Goal: Task Accomplishment & Management: Manage account settings

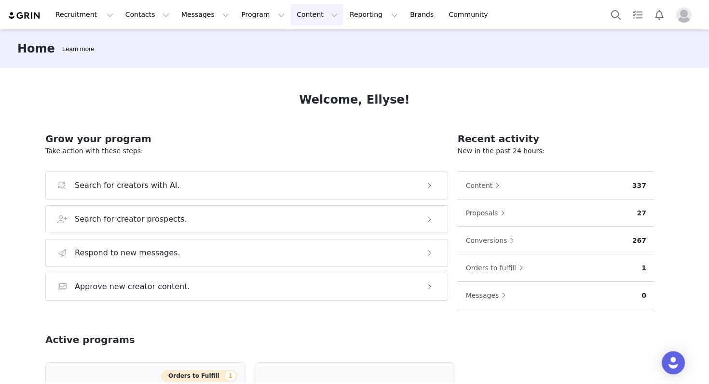
click at [301, 22] on button "Content Content" at bounding box center [317, 15] width 53 height 22
click at [344, 14] on button "Reporting Reporting" at bounding box center [374, 15] width 60 height 22
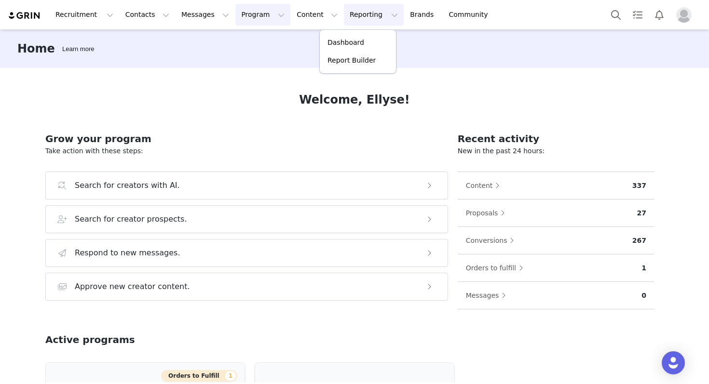
click at [248, 14] on button "Program Program" at bounding box center [262, 15] width 55 height 22
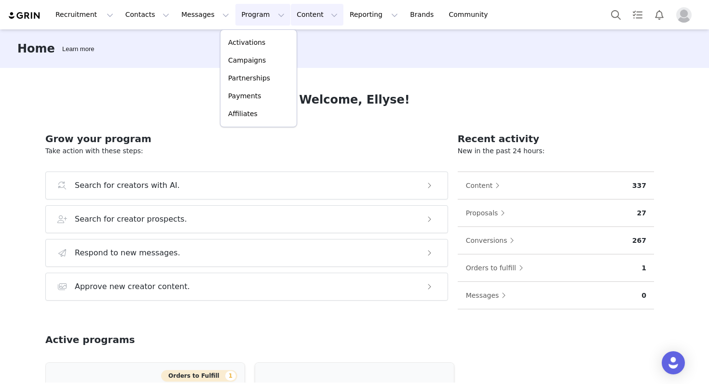
click at [295, 20] on button "Content Content" at bounding box center [317, 15] width 53 height 22
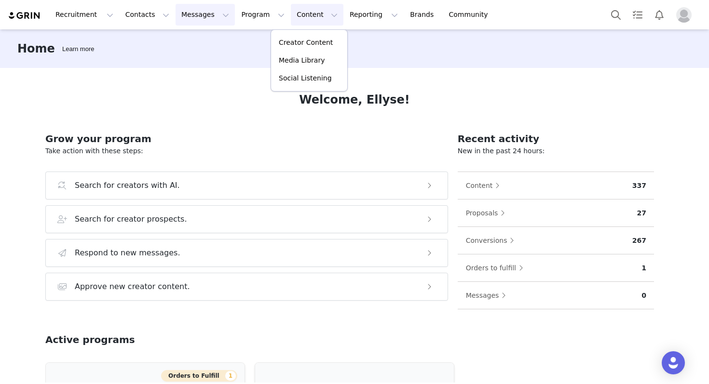
click at [187, 13] on button "Messages Messages" at bounding box center [205, 15] width 59 height 22
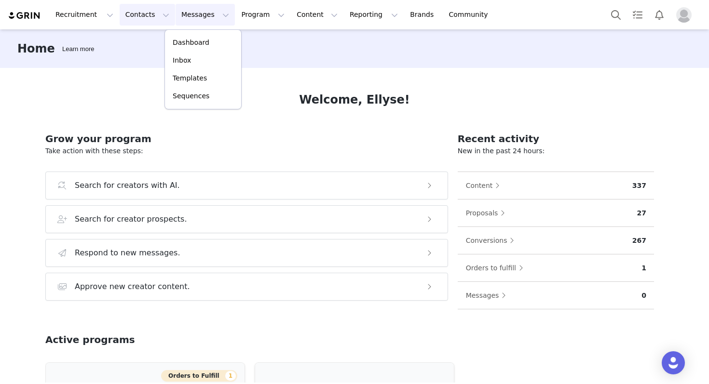
click at [125, 15] on button "Contacts Contacts" at bounding box center [147, 15] width 55 height 22
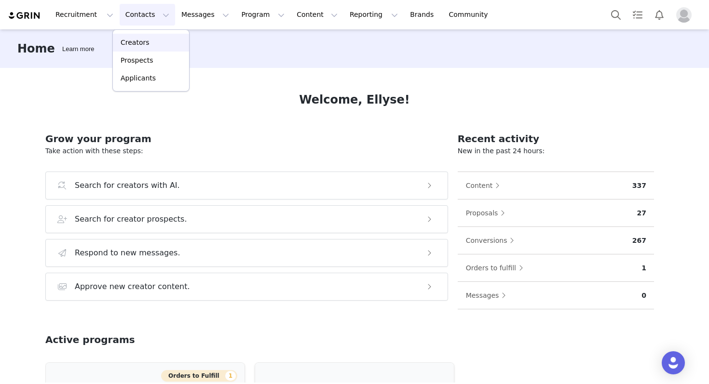
click at [140, 45] on p "Creators" at bounding box center [135, 43] width 29 height 10
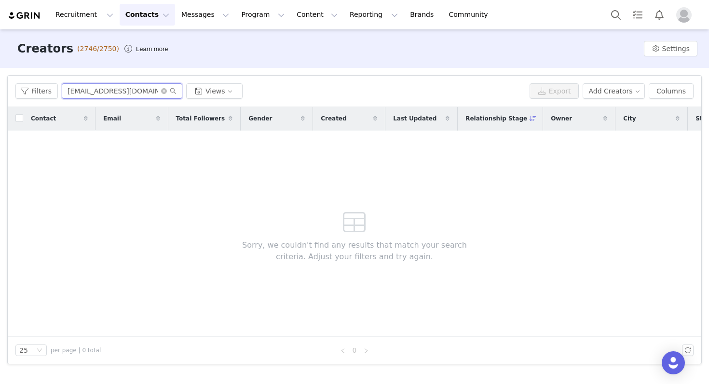
drag, startPoint x: 151, startPoint y: 90, endPoint x: 62, endPoint y: 90, distance: 89.7
click at [62, 90] on input "[EMAIL_ADDRESS][DOMAIN_NAME]" at bounding box center [122, 90] width 121 height 15
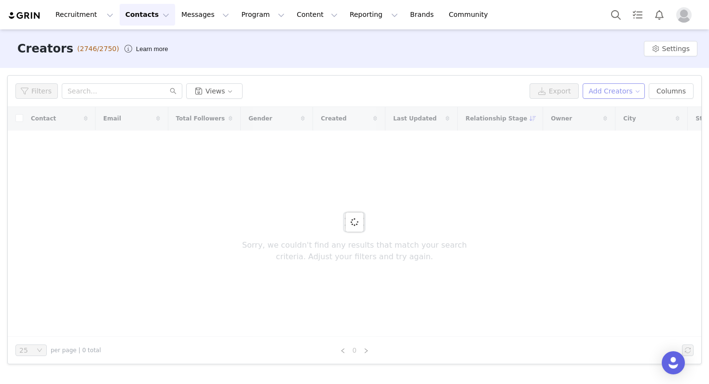
click at [636, 92] on button "Add Creators" at bounding box center [614, 90] width 63 height 15
click at [606, 113] on span "Add a Creator" at bounding box center [615, 110] width 47 height 11
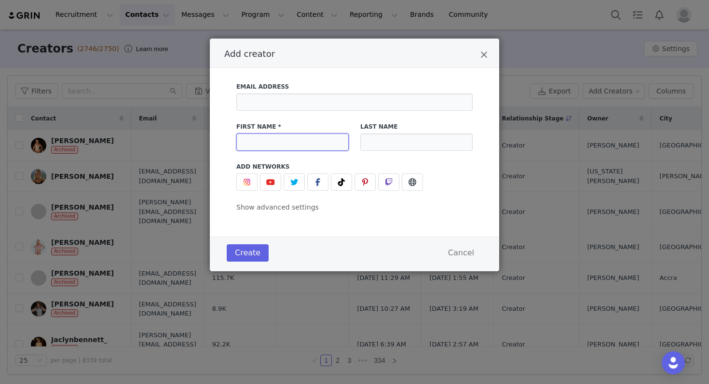
click at [296, 145] on input "Add creator" at bounding box center [292, 142] width 112 height 17
paste input "@izaahandxaraaa"
drag, startPoint x: 324, startPoint y: 144, endPoint x: 287, endPoint y: 142, distance: 37.2
click at [287, 142] on input "@izaahandxaraaa" at bounding box center [292, 142] width 112 height 17
click at [266, 140] on input "@izaah" at bounding box center [292, 142] width 112 height 17
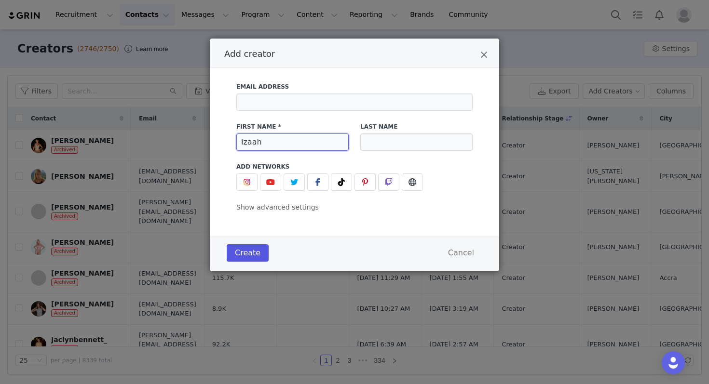
type input "izaah"
click at [256, 251] on button "Create" at bounding box center [248, 253] width 42 height 17
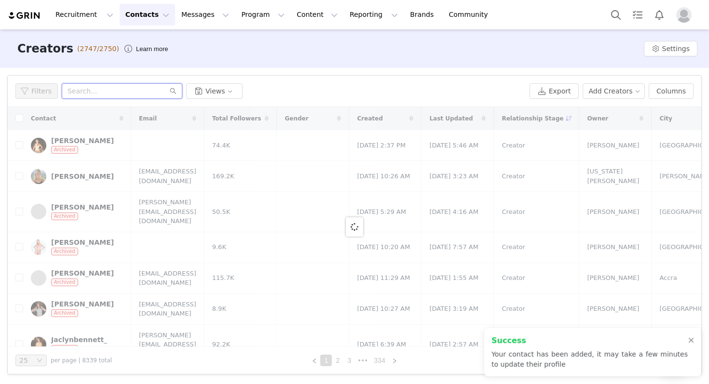
click at [117, 91] on input "text" at bounding box center [122, 90] width 121 height 15
paste input "@izaahandxaraaa"
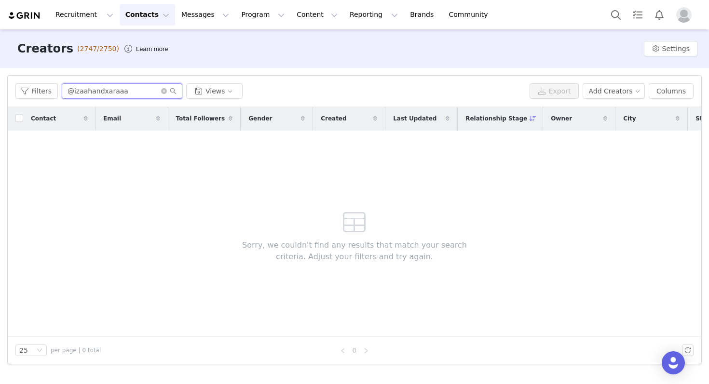
drag, startPoint x: 142, startPoint y: 93, endPoint x: 110, endPoint y: 92, distance: 31.8
click at [110, 93] on input "@izaahandxaraaa" at bounding box center [122, 90] width 121 height 15
click at [89, 91] on input "@izaah" at bounding box center [122, 90] width 121 height 15
type input "izaah"
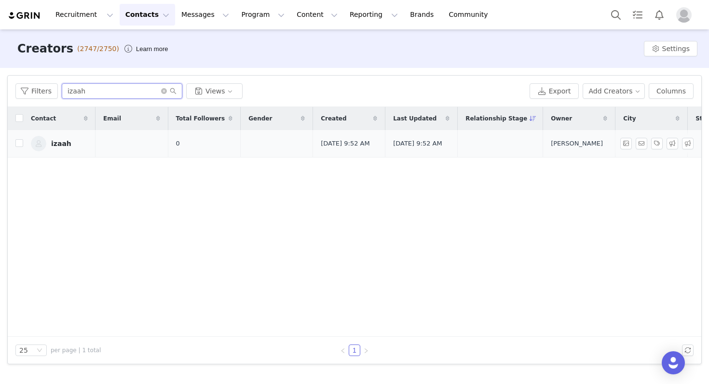
scroll to position [0, 268]
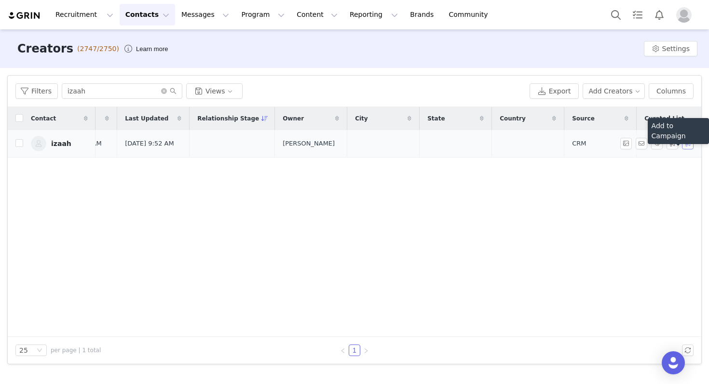
click at [683, 144] on button "button" at bounding box center [688, 144] width 12 height 12
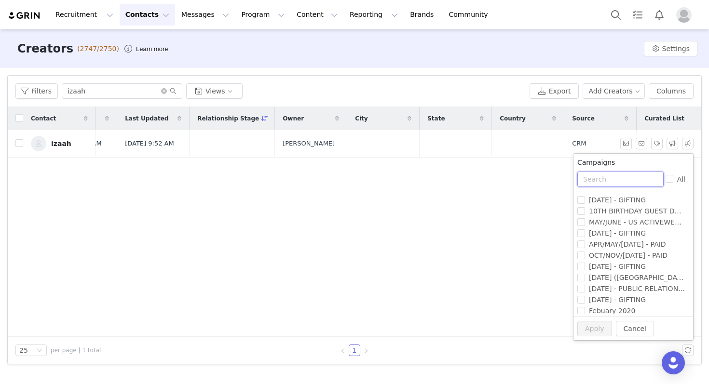
click at [604, 178] on input "text" at bounding box center [620, 179] width 86 height 15
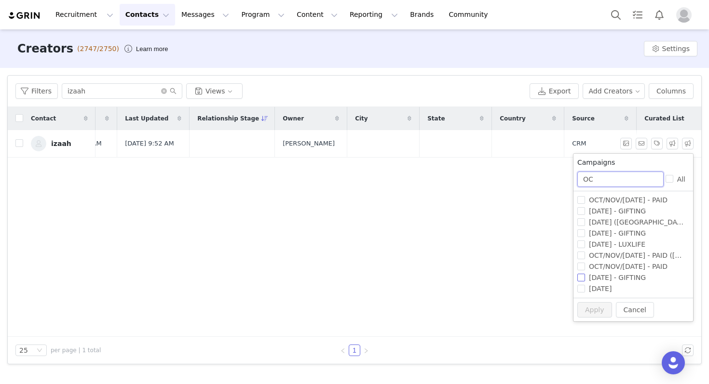
type input "OC"
click at [642, 279] on span "[DATE] - GIFTING" at bounding box center [617, 278] width 65 height 8
click at [585, 279] on input "[DATE] - GIFTING" at bounding box center [581, 278] width 8 height 8
checkbox input "true"
click at [602, 310] on button "Apply" at bounding box center [594, 309] width 35 height 15
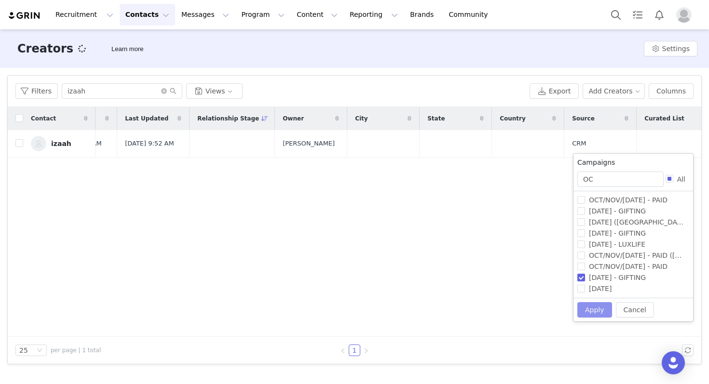
scroll to position [0, 0]
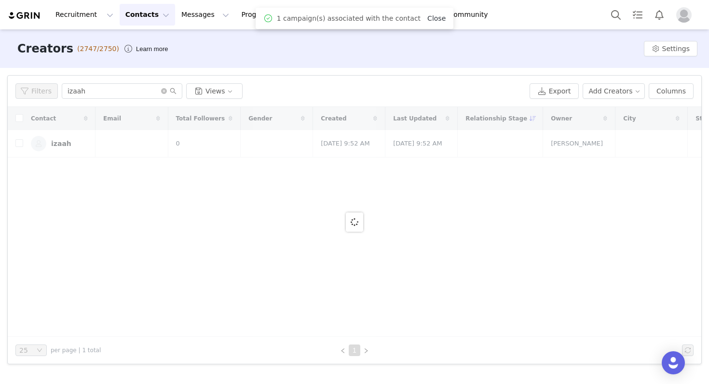
click at [428, 18] on link "Close" at bounding box center [436, 18] width 18 height 8
click at [258, 15] on button "Program Program" at bounding box center [262, 15] width 55 height 22
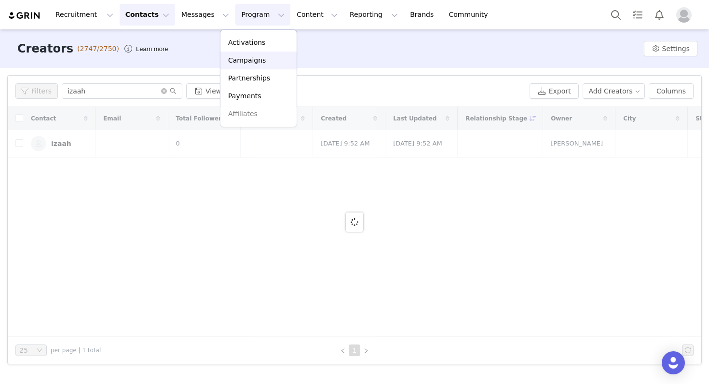
click at [267, 63] on div "Campaigns" at bounding box center [258, 60] width 65 height 10
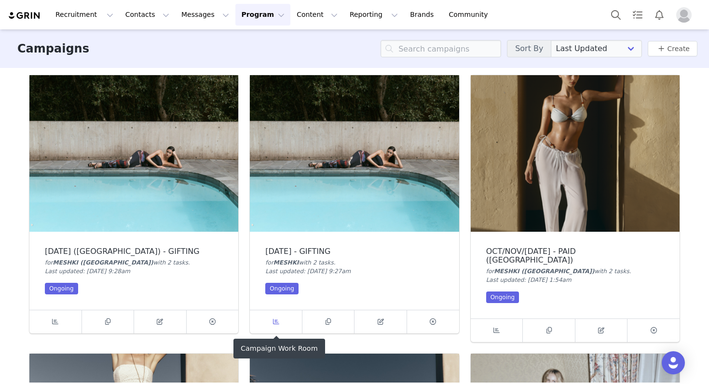
click at [262, 312] on link at bounding box center [276, 322] width 53 height 23
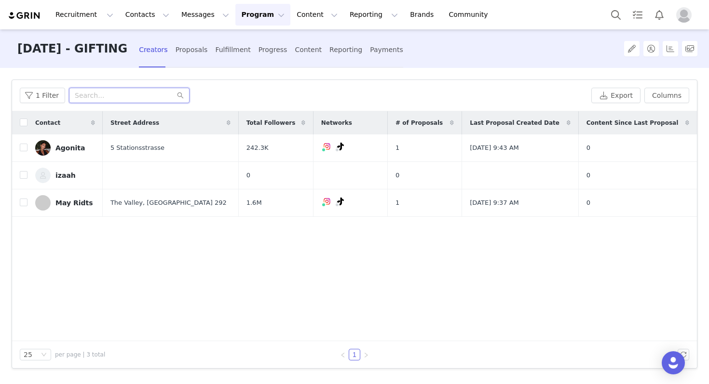
click at [118, 102] on input "text" at bounding box center [129, 95] width 121 height 15
click at [665, 176] on button "button" at bounding box center [668, 176] width 12 height 12
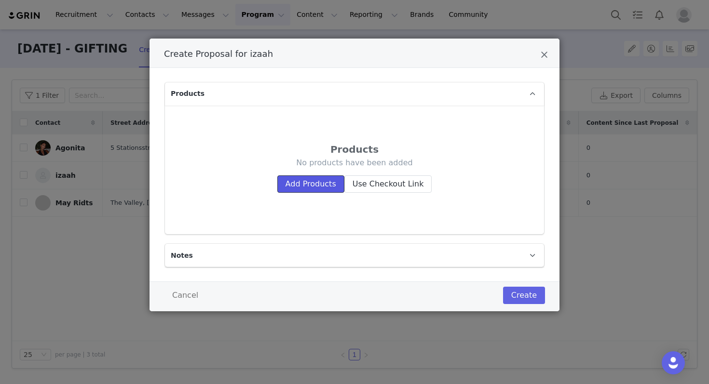
click at [298, 189] on button "Add Products" at bounding box center [310, 184] width 67 height 17
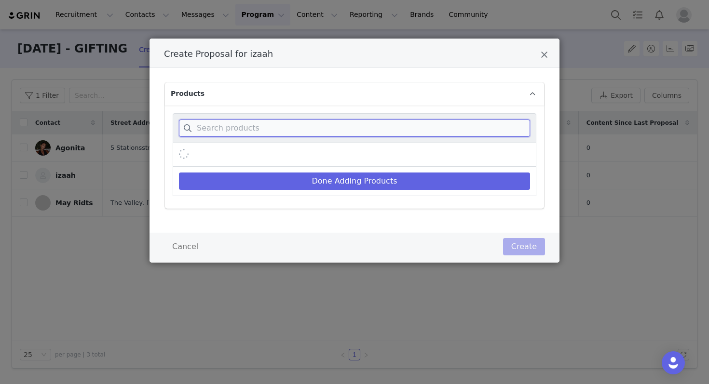
click at [262, 130] on input "Create Proposal for izaah" at bounding box center [354, 128] width 351 height 17
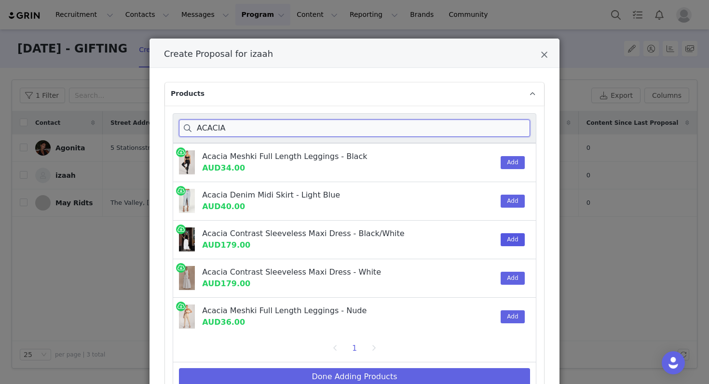
type input "ACACIA"
click at [508, 241] on button "Add" at bounding box center [513, 239] width 24 height 13
drag, startPoint x: 302, startPoint y: 126, endPoint x: 123, endPoint y: 124, distance: 179.0
click at [123, 124] on div "Create Proposal for izaah Products ACACIA Acacia Meshki Full Length Leggings - …" at bounding box center [354, 192] width 709 height 384
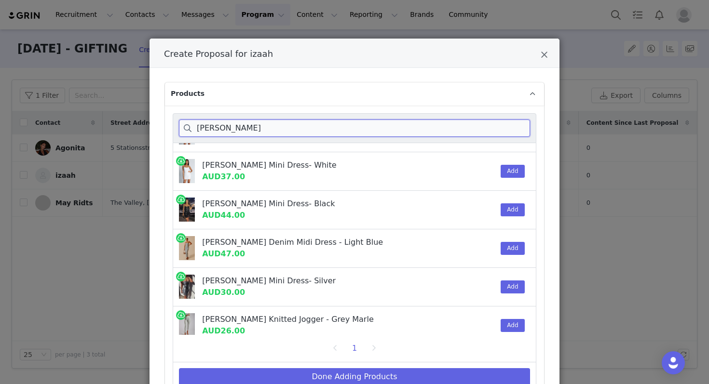
scroll to position [155, 0]
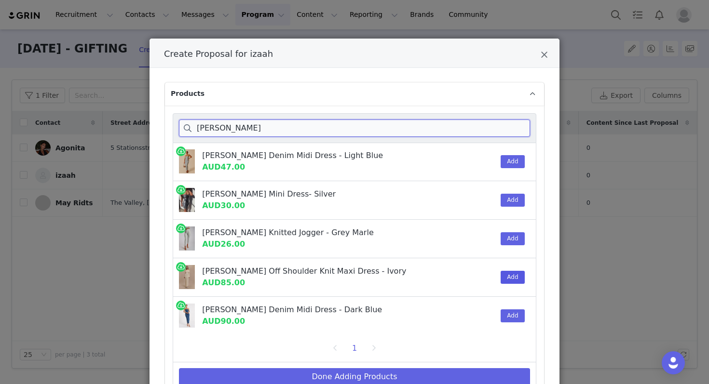
type input "[PERSON_NAME]"
click at [516, 274] on button "Add" at bounding box center [513, 277] width 24 height 13
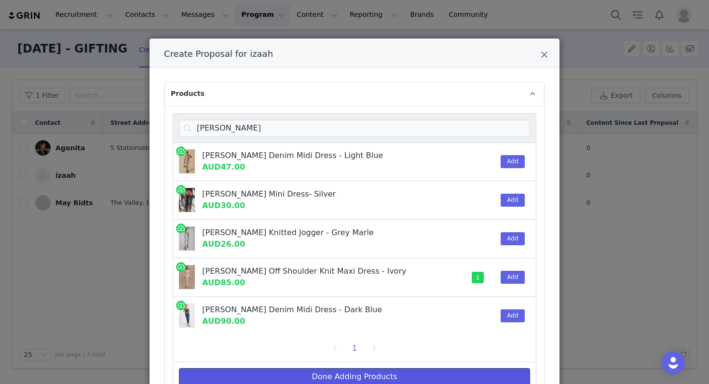
click at [338, 375] on button "Done Adding Products" at bounding box center [354, 377] width 351 height 17
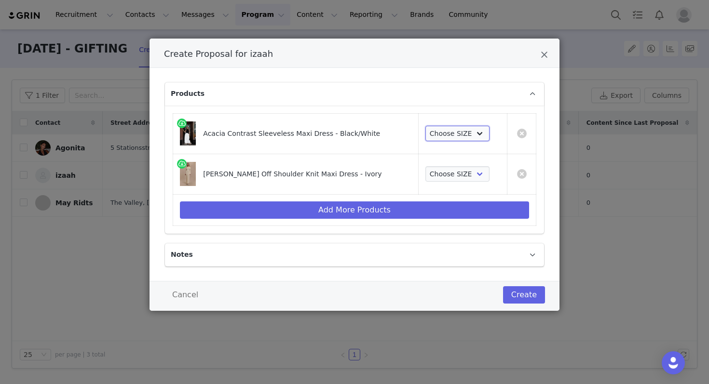
click at [447, 137] on select "Choose SIZE XXS XS S M L XL XXL 3XL" at bounding box center [457, 133] width 64 height 15
select select "25042245"
click at [425, 126] on select "Choose SIZE XXS XS S M L XL XXL 3XL" at bounding box center [457, 133] width 64 height 15
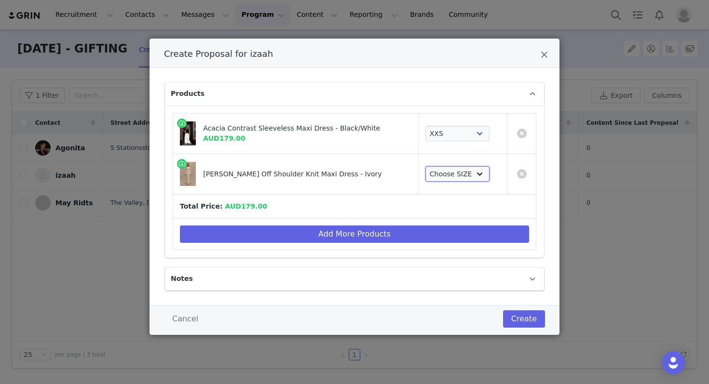
click at [452, 173] on select "Choose SIZE XXS XS S M L XL XXL 3XL" at bounding box center [457, 173] width 64 height 15
select select "24105733"
click at [425, 166] on select "Choose SIZE XXS XS S M L XL XXL 3XL" at bounding box center [457, 173] width 64 height 15
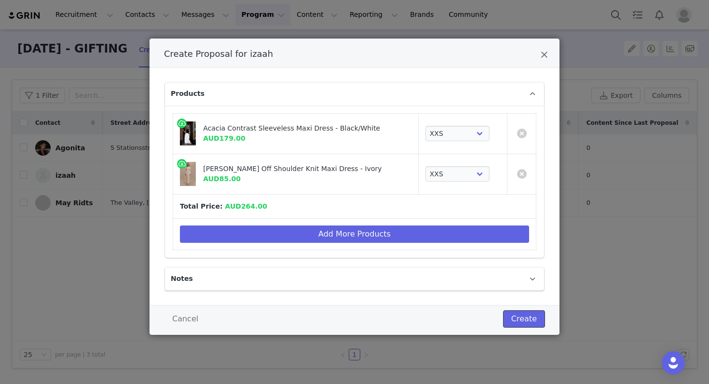
drag, startPoint x: 524, startPoint y: 318, endPoint x: 365, endPoint y: 187, distance: 206.3
click at [365, 187] on div "Create Proposal for izaah Products Acacia Contrast Sleeveless Maxi Dress - Blac…" at bounding box center [355, 187] width 410 height 297
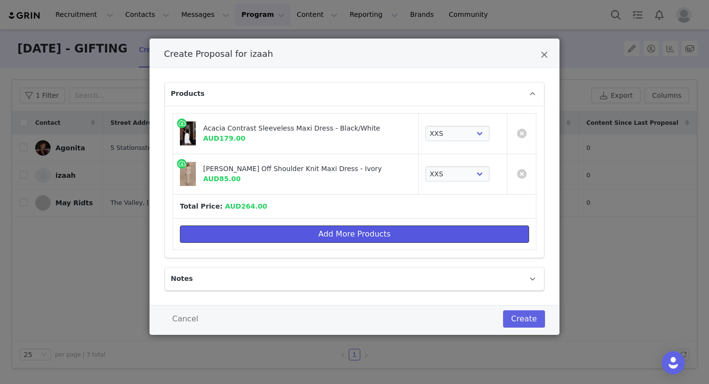
click at [362, 236] on button "Add More Products" at bounding box center [354, 234] width 349 height 17
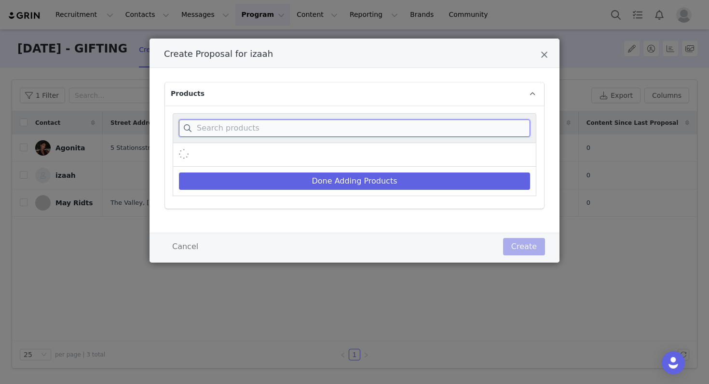
click at [319, 129] on input "Create Proposal for izaah" at bounding box center [354, 128] width 351 height 17
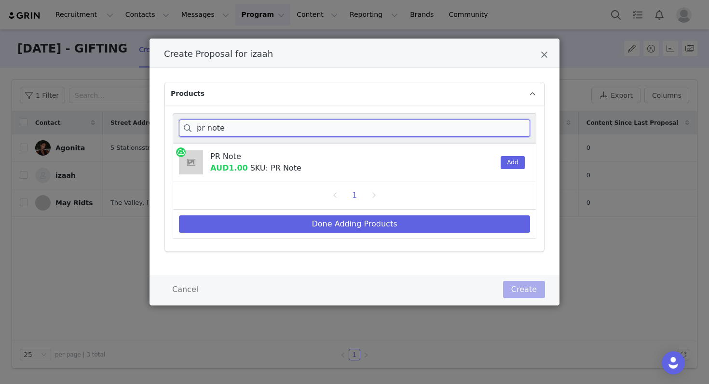
type input "pr note"
drag, startPoint x: 287, startPoint y: 127, endPoint x: 92, endPoint y: 102, distance: 197.4
click at [92, 102] on div "Create Proposal for izaah Products pr note PR Note AUD1.00 SKU: PR Note Add 1 D…" at bounding box center [354, 192] width 709 height 384
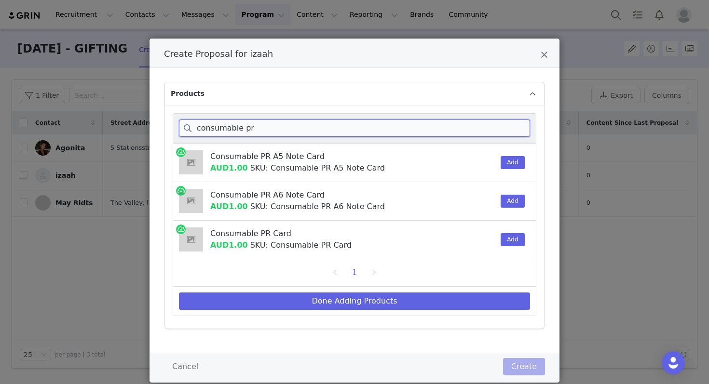
type input "consumable pr"
click at [502, 239] on button "Add" at bounding box center [513, 239] width 24 height 13
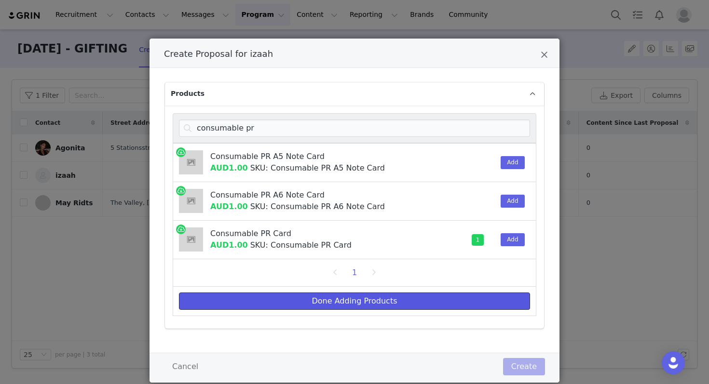
click at [458, 298] on button "Done Adding Products" at bounding box center [354, 301] width 351 height 17
select select "25042245"
select select "24105733"
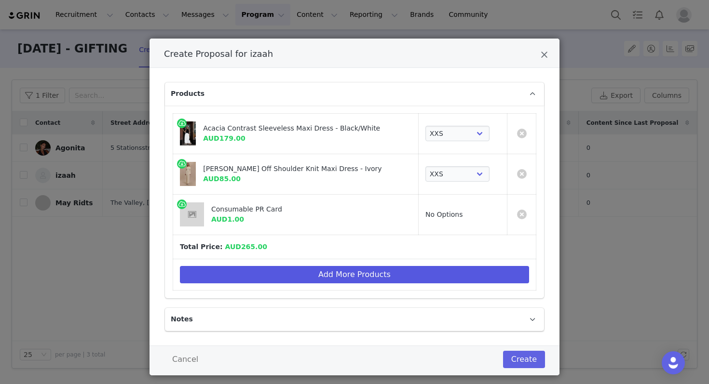
scroll to position [15, 0]
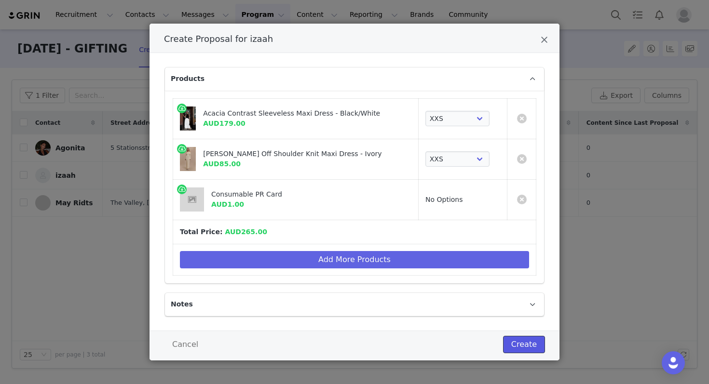
click at [520, 348] on button "Create" at bounding box center [524, 344] width 42 height 17
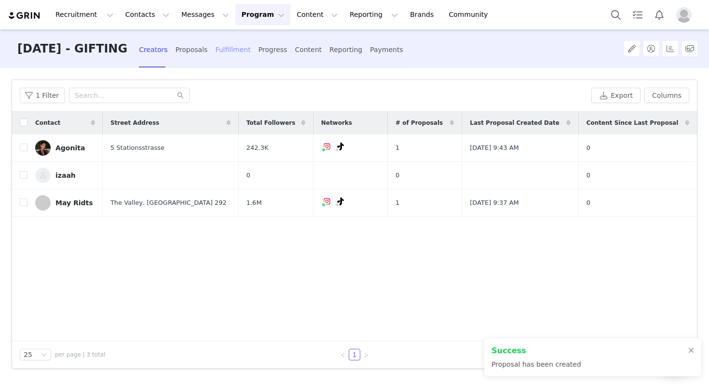
click at [250, 51] on div "Fulfillment" at bounding box center [232, 50] width 35 height 26
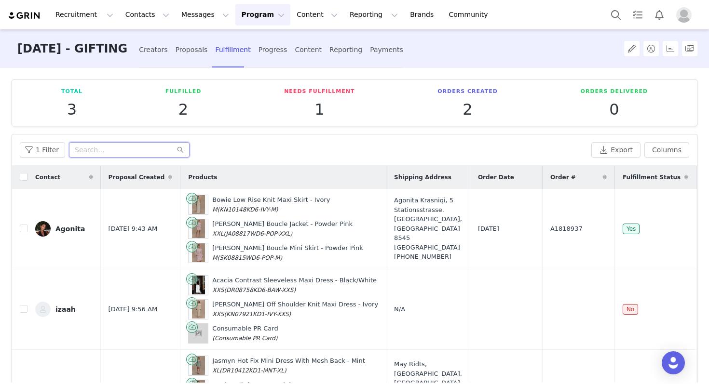
click at [125, 148] on input "text" at bounding box center [129, 149] width 121 height 15
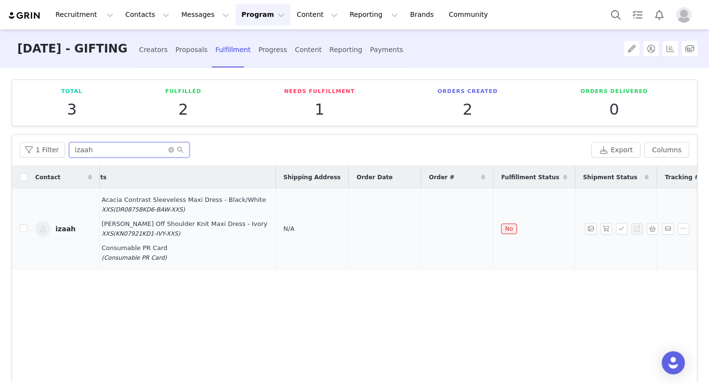
scroll to position [0, 113]
type input "izaah"
click at [281, 229] on span "N/A" at bounding box center [286, 228] width 11 height 7
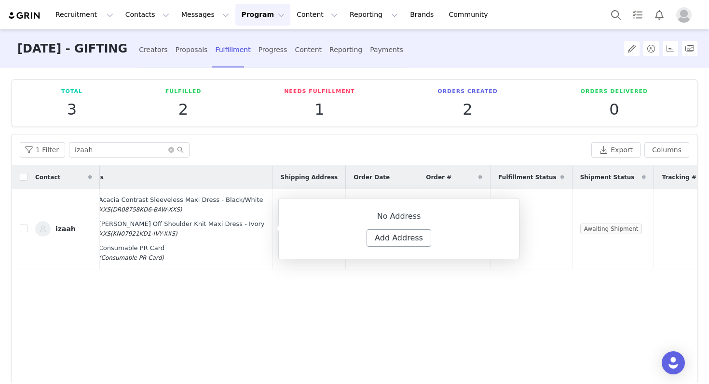
select select
click at [409, 235] on button "Add Address" at bounding box center [399, 238] width 65 height 17
select select
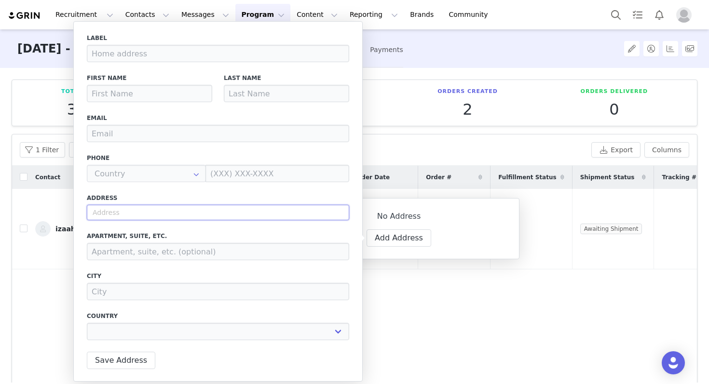
click at [173, 212] on input "text" at bounding box center [218, 212] width 262 height 15
paste input "[STREET_ADDRESS]"
type input "[STREET_ADDRESS]"
select select
type input "99 Blythsford Rd"
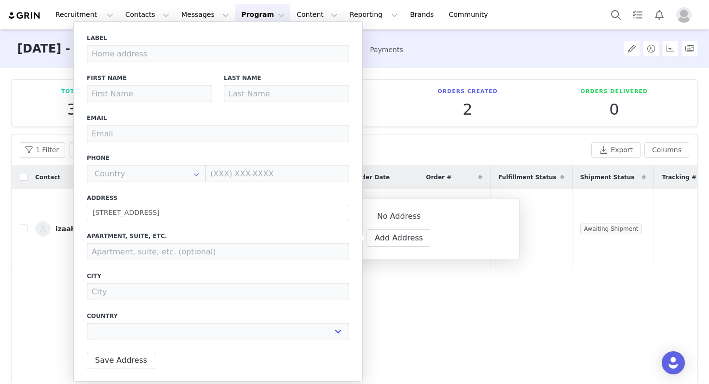
select select "[object Object]"
click at [178, 87] on input at bounding box center [149, 93] width 125 height 17
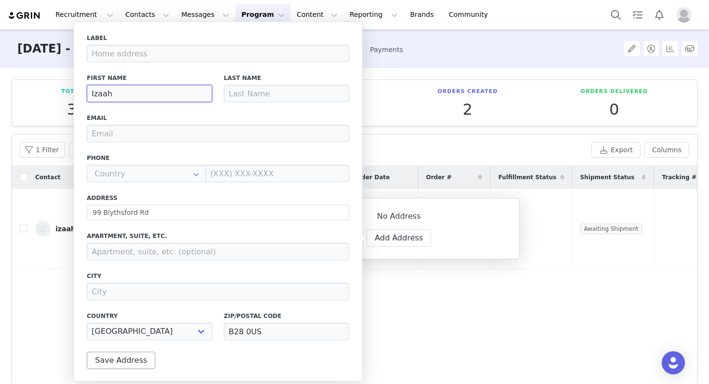
type input "Izaah"
click at [123, 360] on button "Save Address" at bounding box center [121, 360] width 68 height 17
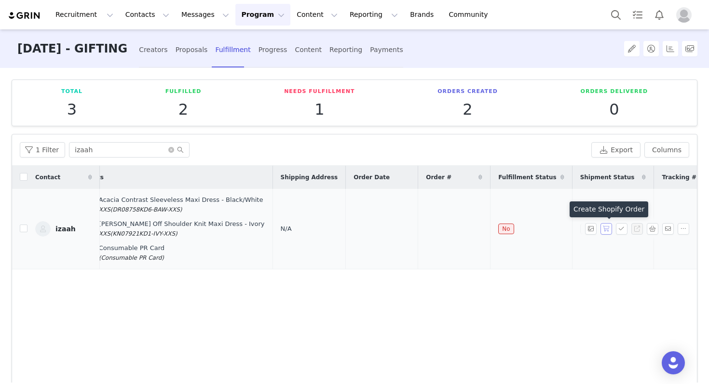
click at [607, 225] on button "button" at bounding box center [607, 229] width 12 height 12
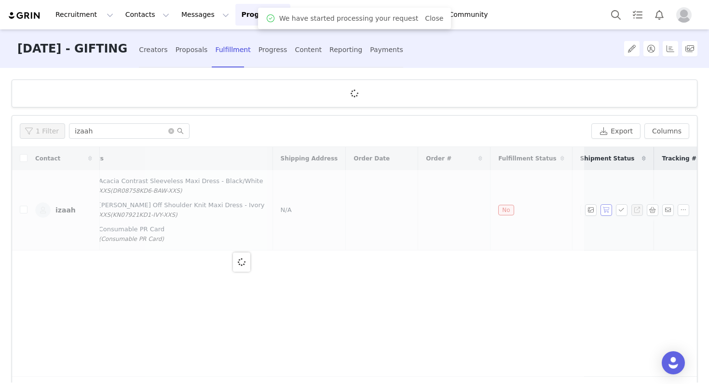
scroll to position [0, 0]
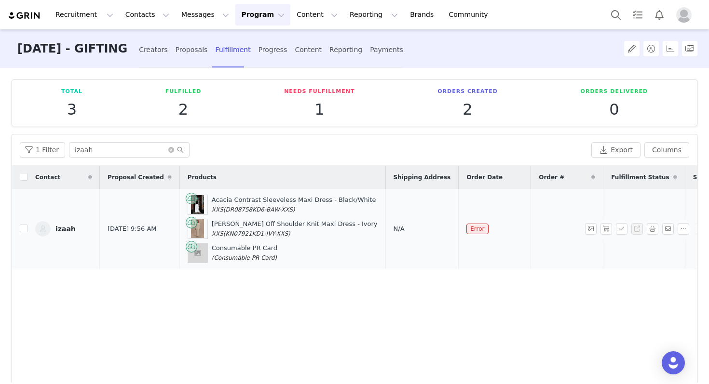
click at [394, 229] on span "N/A" at bounding box center [399, 228] width 11 height 7
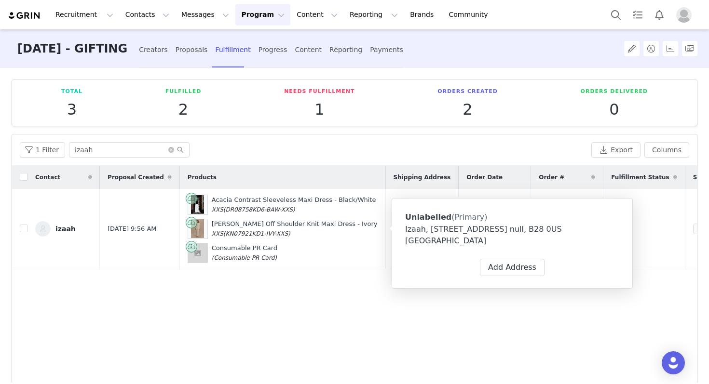
click at [500, 230] on div "Izaah, [STREET_ADDRESS] null, B28 0US [GEOGRAPHIC_DATA]" at bounding box center [512, 235] width 214 height 23
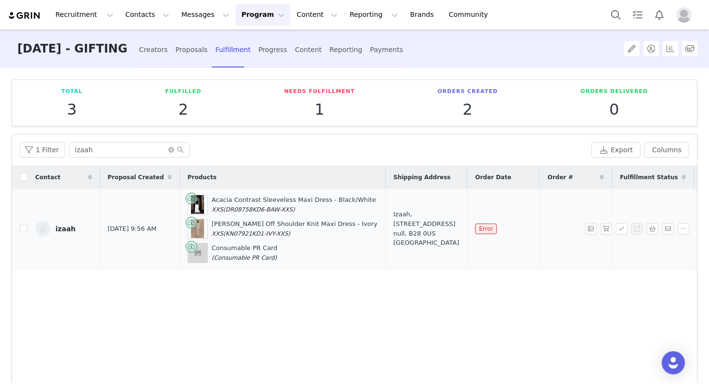
click at [410, 217] on div "Izaah, [STREET_ADDRESS] null, B28 0US [GEOGRAPHIC_DATA]" at bounding box center [427, 229] width 66 height 38
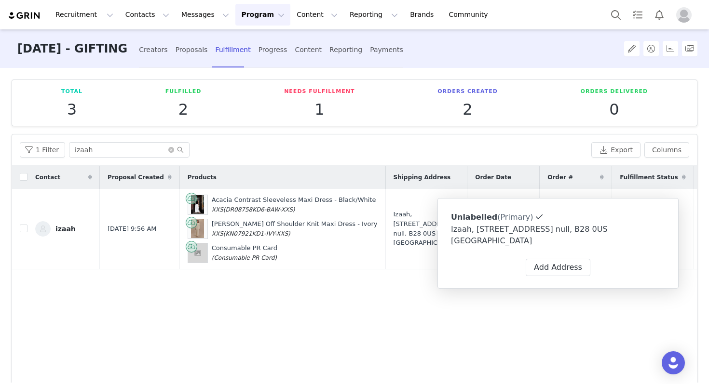
type input "Izaah"
select select "[object Object]"
click at [640, 220] on span at bounding box center [642, 217] width 9 height 9
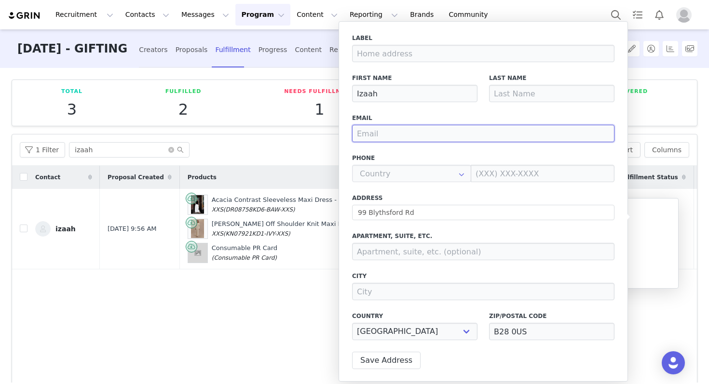
click at [501, 129] on input "email" at bounding box center [483, 133] width 262 height 17
paste input "[EMAIL_ADDRESS][PERSON_NAME][DOMAIN_NAME]"
type input "[EMAIL_ADDRESS][PERSON_NAME][DOMAIN_NAME]"
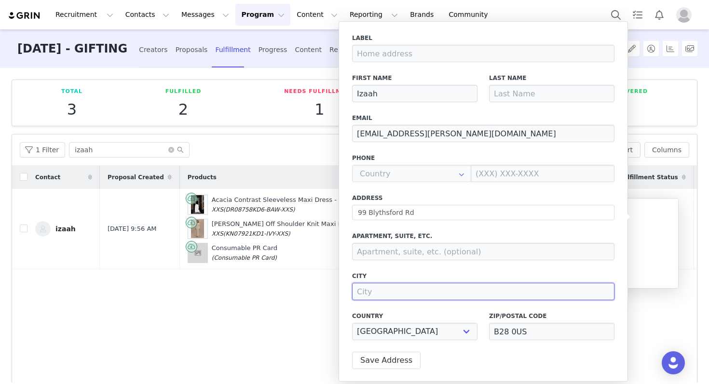
click at [445, 288] on input at bounding box center [483, 291] width 262 height 17
click at [443, 278] on label "City" at bounding box center [483, 276] width 262 height 9
click at [389, 236] on label "Apartment, suite, etc." at bounding box center [483, 236] width 262 height 9
click at [381, 286] on input at bounding box center [483, 291] width 262 height 17
type input "b"
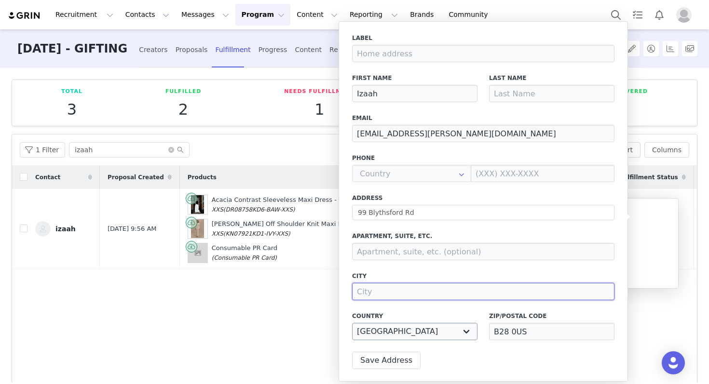
paste input "[GEOGRAPHIC_DATA]"
type input "[GEOGRAPHIC_DATA]"
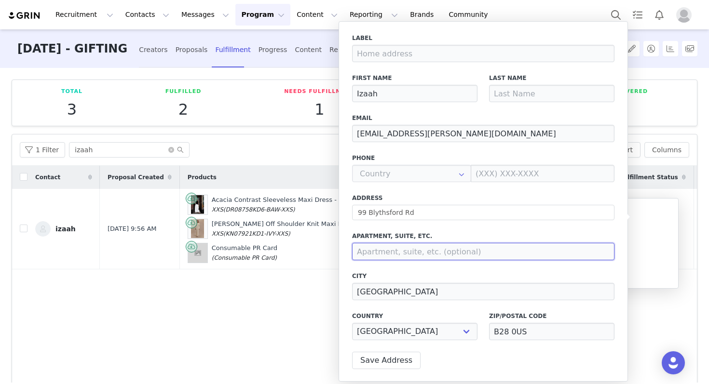
click at [449, 246] on input at bounding box center [483, 251] width 262 height 17
paste input "B28 0US"
type input "B28 0US"
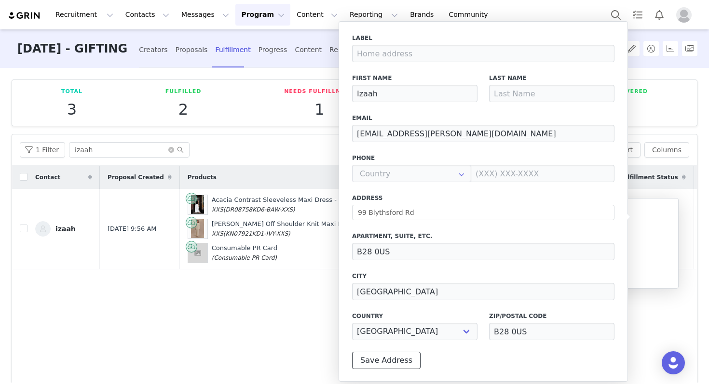
click at [398, 356] on button "Save Address" at bounding box center [386, 360] width 68 height 17
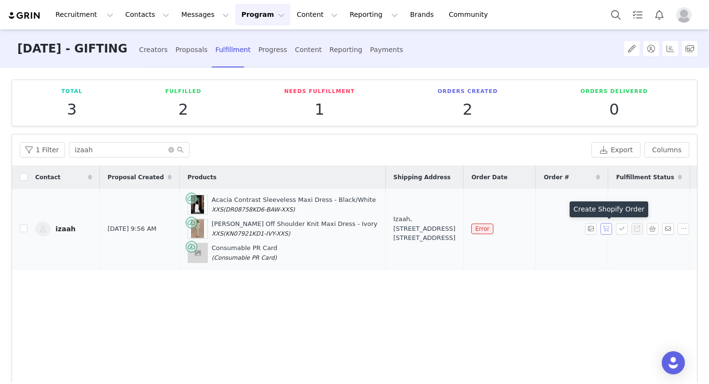
click at [606, 230] on button "button" at bounding box center [607, 229] width 12 height 12
click at [406, 236] on div "Izaah, [STREET_ADDRESS] [STREET_ADDRESS]" at bounding box center [425, 229] width 62 height 28
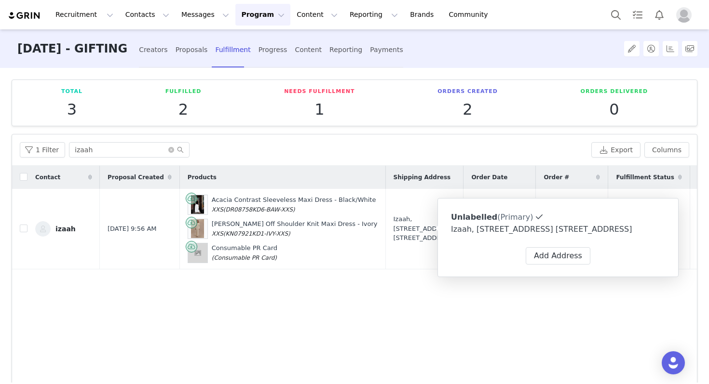
click at [457, 365] on div "Contact Proposal Created Products Shipping Address Order Date Order # Fulfillme…" at bounding box center [354, 281] width 685 height 230
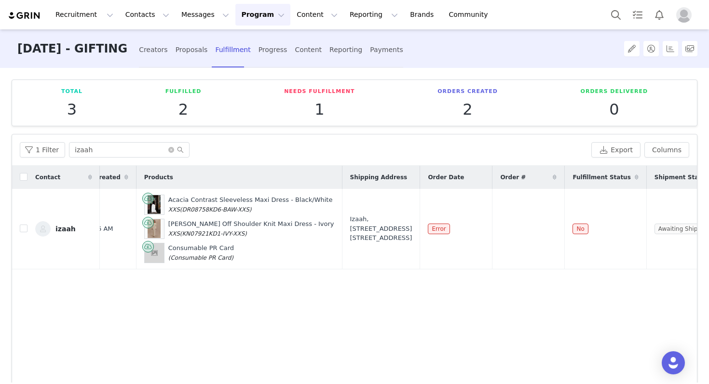
scroll to position [0, 113]
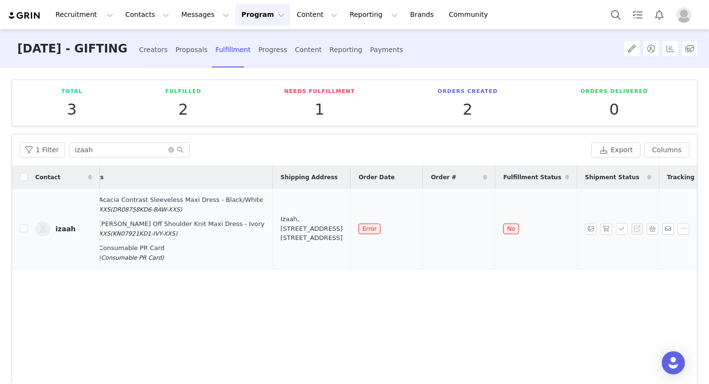
click at [290, 223] on div "Izaah, [STREET_ADDRESS] [STREET_ADDRESS]" at bounding box center [312, 229] width 62 height 28
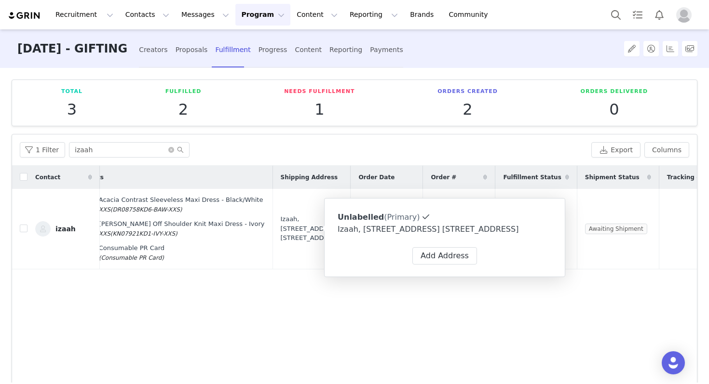
click at [459, 225] on div "Izaah, [STREET_ADDRESS] [STREET_ADDRESS]" at bounding box center [445, 230] width 214 height 12
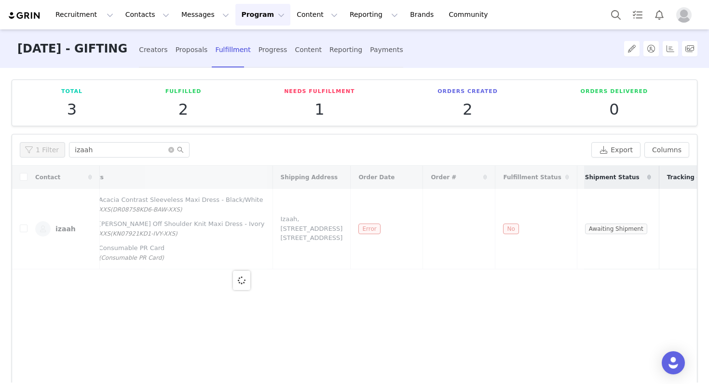
scroll to position [0, 0]
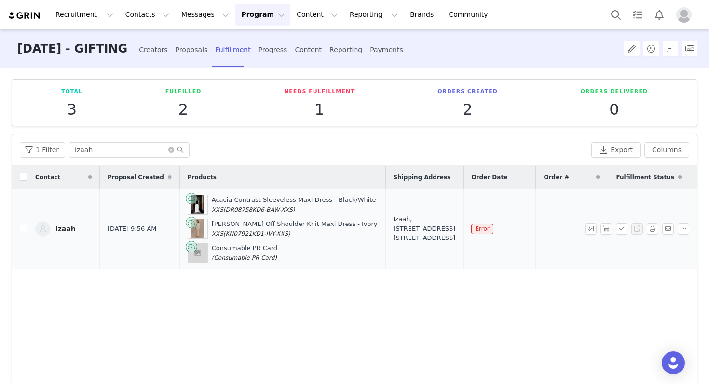
click at [405, 219] on div "Izaah, [STREET_ADDRESS] [STREET_ADDRESS]" at bounding box center [425, 229] width 62 height 28
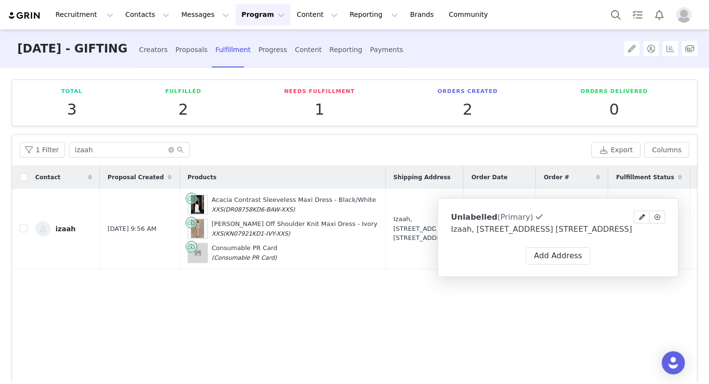
type input "Izaah"
type input "[EMAIL_ADDRESS][PERSON_NAME][DOMAIN_NAME]"
type input "B28 0US"
type input "[GEOGRAPHIC_DATA]"
select select "[object Object]"
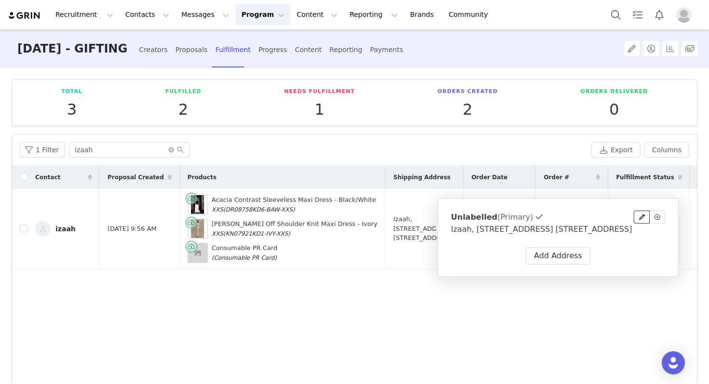
click at [637, 218] on button at bounding box center [642, 217] width 16 height 13
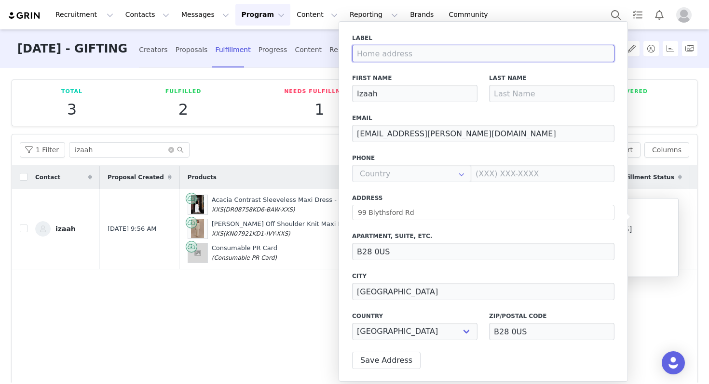
click at [482, 48] on input at bounding box center [483, 53] width 262 height 17
type input "Home Address"
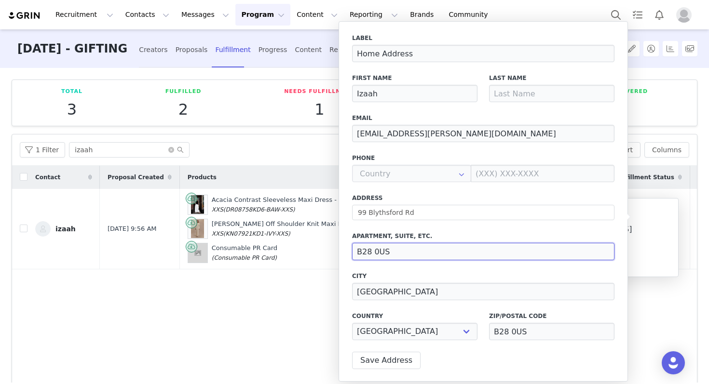
drag, startPoint x: 436, startPoint y: 252, endPoint x: 348, endPoint y: 252, distance: 87.8
click at [348, 252] on div "Label Home Address First Name Izaah Last Name Email [PERSON_NAME][EMAIL_ADDRESS…" at bounding box center [483, 201] width 289 height 361
click at [375, 355] on button "Save Address" at bounding box center [386, 360] width 68 height 17
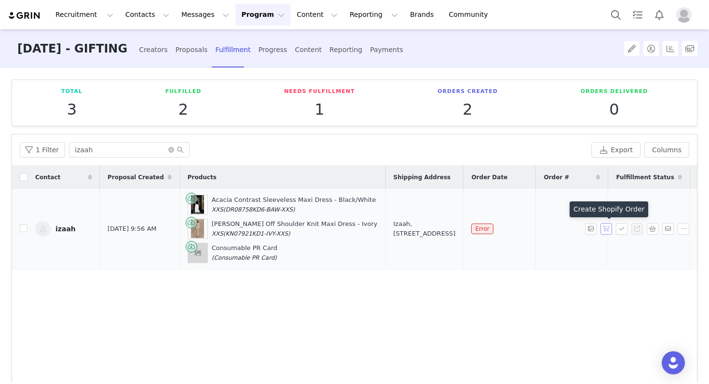
click at [601, 226] on button "button" at bounding box center [607, 229] width 12 height 12
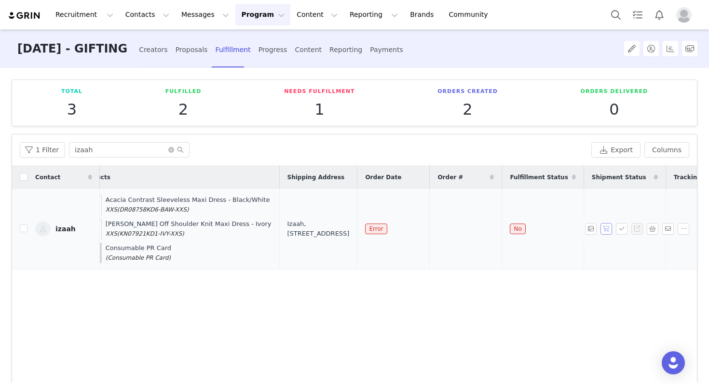
scroll to position [0, 113]
click at [358, 228] on span "Error" at bounding box center [369, 229] width 22 height 11
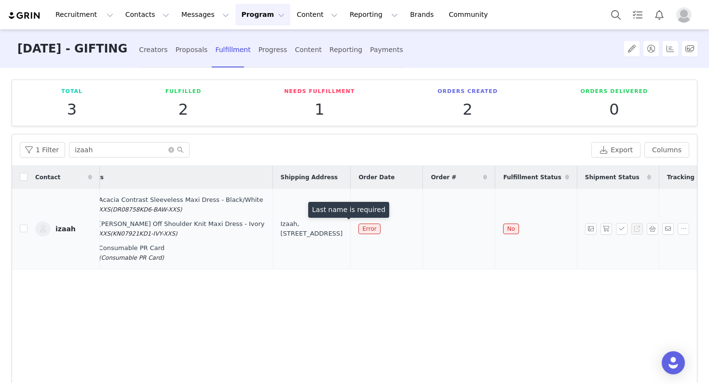
click at [284, 219] on div "Izaah, [STREET_ADDRESS]" at bounding box center [312, 228] width 62 height 19
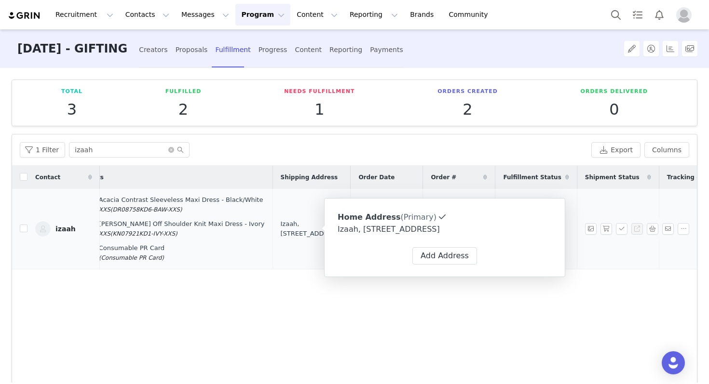
type input "Home Address"
type input "Izaah"
type input "[EMAIL_ADDRESS][PERSON_NAME][DOMAIN_NAME]"
type input "[GEOGRAPHIC_DATA]"
select select "[object Object]"
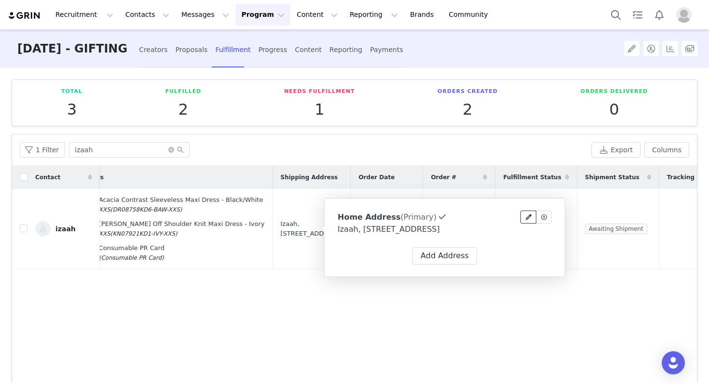
click at [527, 216] on icon at bounding box center [529, 218] width 6 height 6
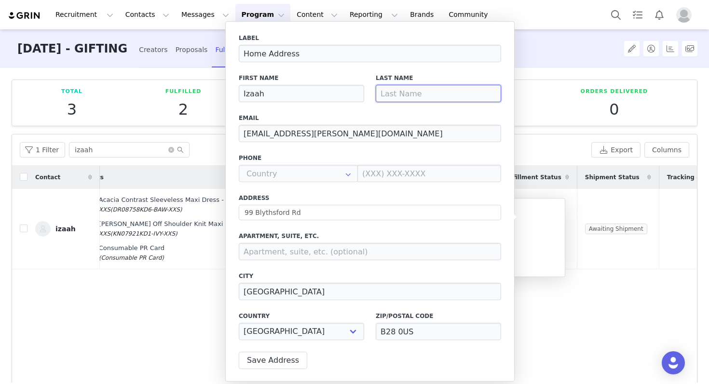
click at [410, 85] on input at bounding box center [438, 93] width 125 height 17
click at [212, 74] on div "Total 3 Fulfilled 2 Needs Fulfillment 1 Orders Created 2 Orders Delivered 0 Fil…" at bounding box center [354, 225] width 709 height 315
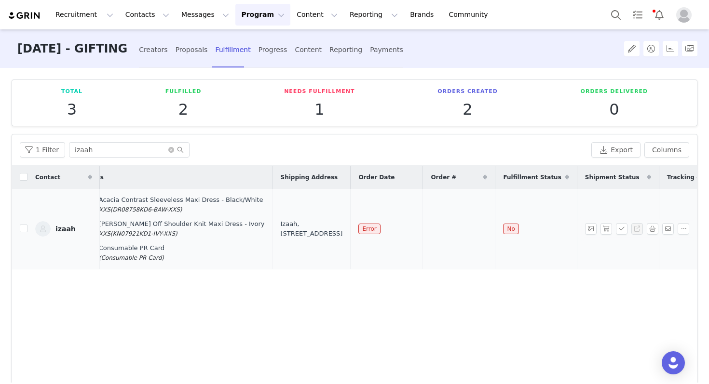
click at [281, 228] on div "Izaah, [STREET_ADDRESS]" at bounding box center [312, 228] width 62 height 19
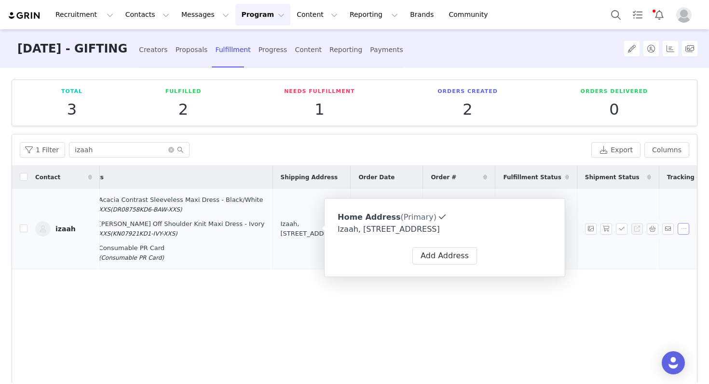
click at [682, 231] on button "button" at bounding box center [684, 229] width 12 height 12
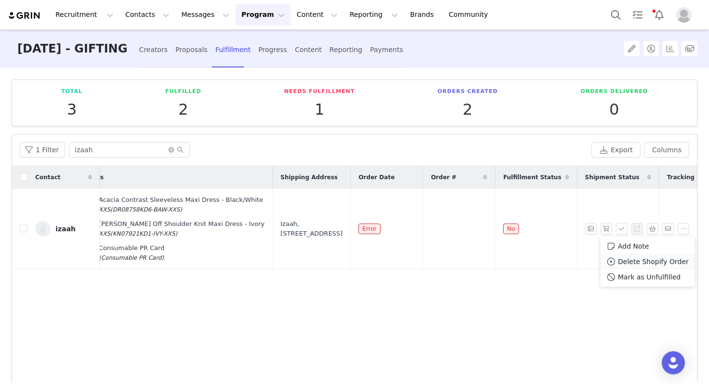
click at [677, 258] on span "Delete Shopify Order" at bounding box center [653, 262] width 71 height 11
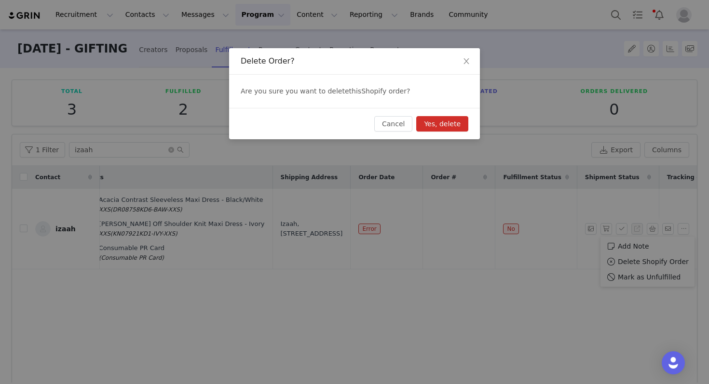
drag, startPoint x: 677, startPoint y: 258, endPoint x: 615, endPoint y: 237, distance: 65.6
click at [649, 251] on div "Delete Order? Are you sure you want to delete this Shopify order ? Cancel Yes, …" at bounding box center [354, 192] width 709 height 384
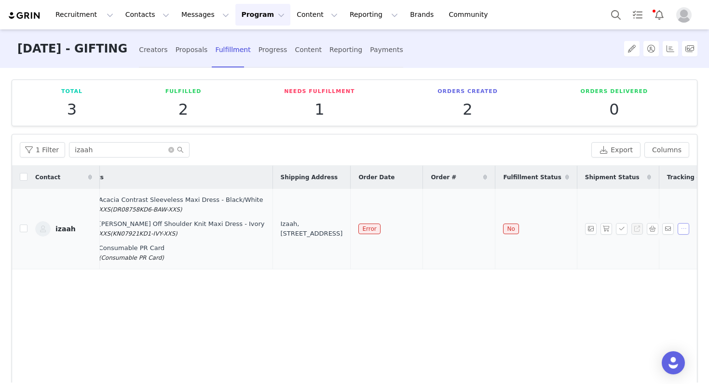
click at [683, 230] on button "button" at bounding box center [684, 229] width 12 height 12
click at [655, 261] on span "Delete Shopify Order" at bounding box center [653, 262] width 71 height 11
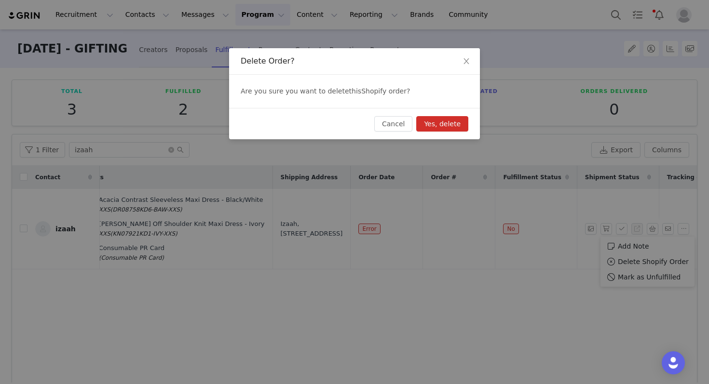
click at [433, 124] on button "Yes, delete" at bounding box center [442, 123] width 52 height 15
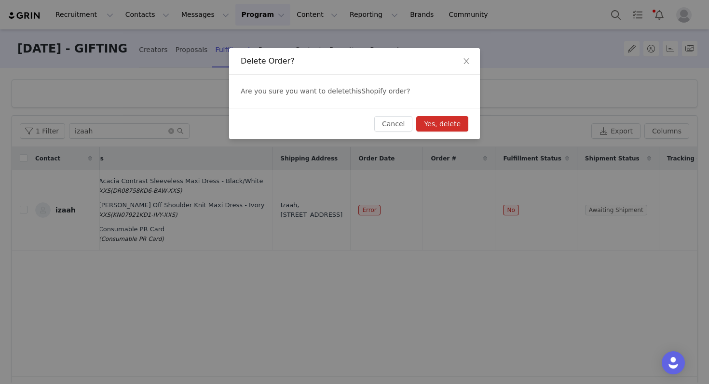
scroll to position [0, 0]
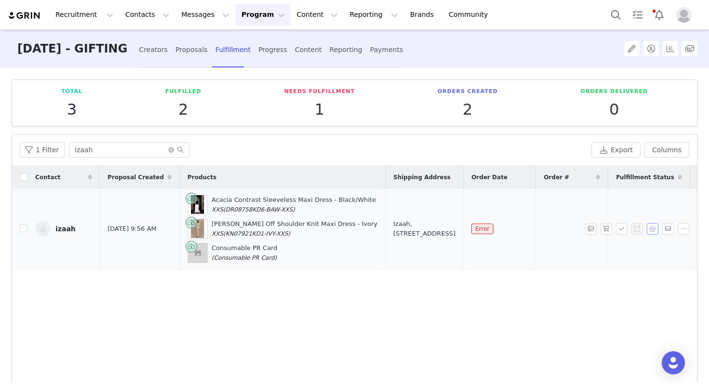
click at [652, 228] on button "button" at bounding box center [653, 229] width 12 height 12
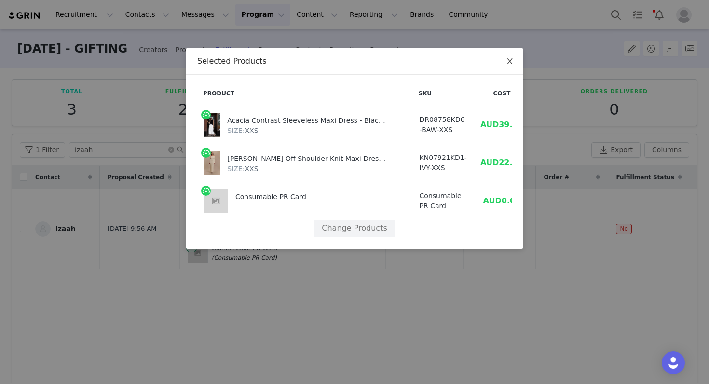
click at [507, 60] on icon "icon: close" at bounding box center [510, 61] width 8 height 8
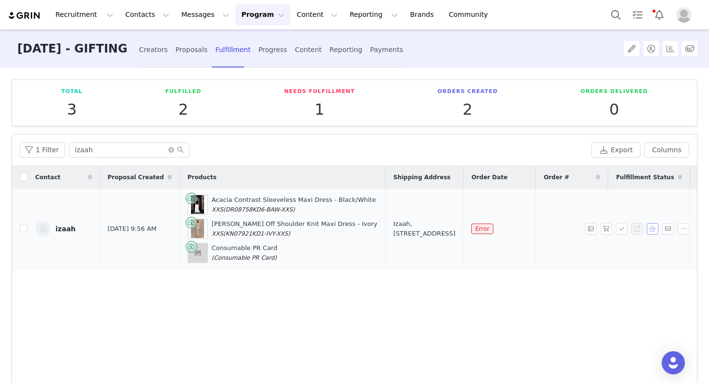
scroll to position [0, 113]
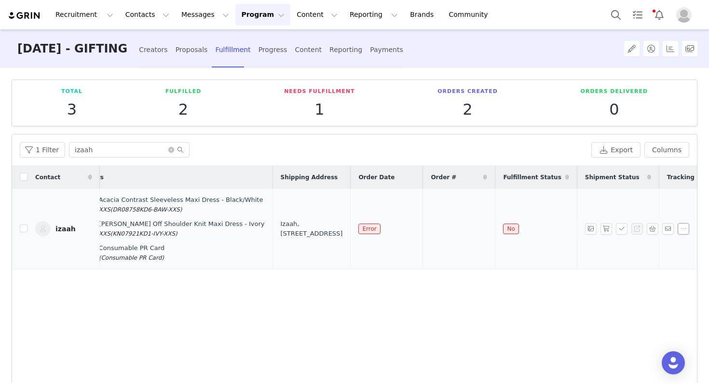
click at [678, 231] on button "button" at bounding box center [684, 229] width 12 height 12
click at [645, 263] on span "Delete Shopify Order" at bounding box center [653, 262] width 71 height 11
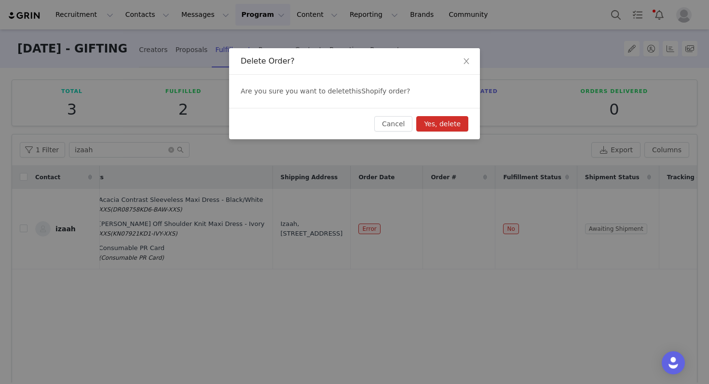
click at [445, 118] on button "Yes, delete" at bounding box center [442, 123] width 52 height 15
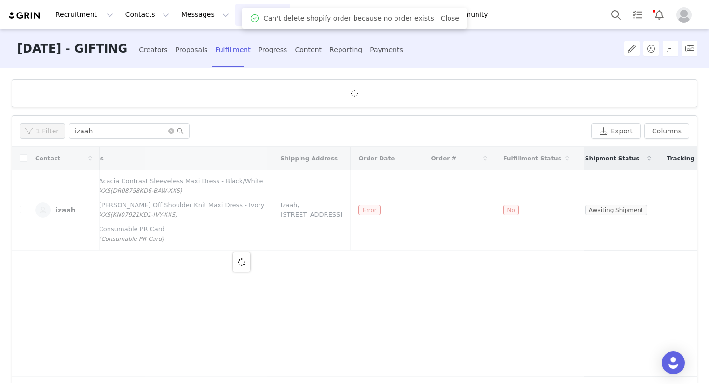
scroll to position [0, 0]
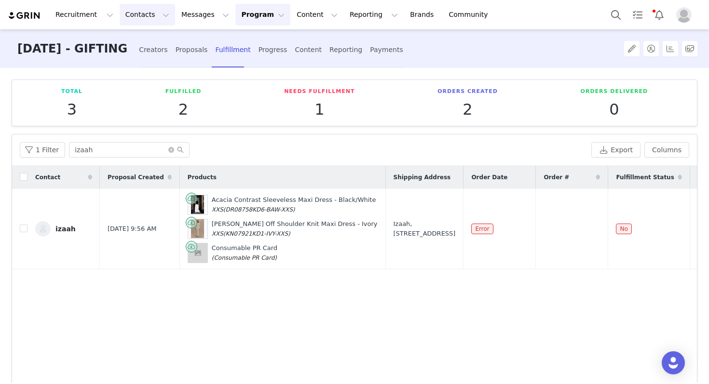
click at [143, 10] on button "Contacts Contacts" at bounding box center [147, 15] width 55 height 22
click at [155, 44] on div "Creators" at bounding box center [151, 43] width 65 height 10
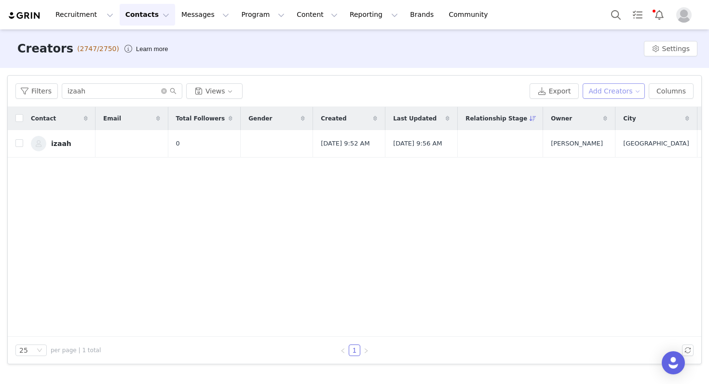
click at [614, 98] on button "Add Creators" at bounding box center [614, 90] width 63 height 15
click at [584, 108] on span at bounding box center [586, 110] width 10 height 11
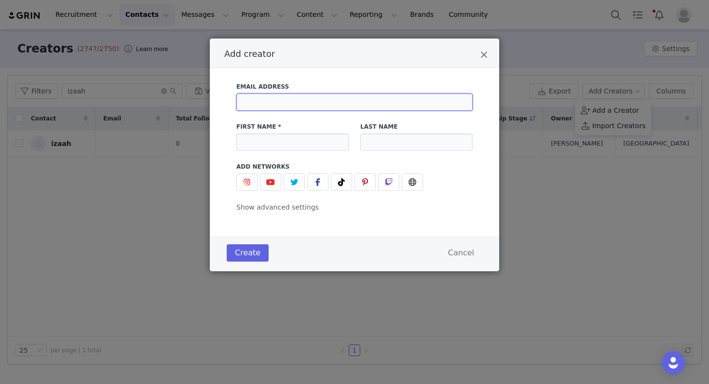
click at [320, 103] on input "Add creator" at bounding box center [354, 102] width 236 height 17
paste input "[EMAIL_ADDRESS][DOMAIN_NAME]"
type input "[EMAIL_ADDRESS][DOMAIN_NAME]"
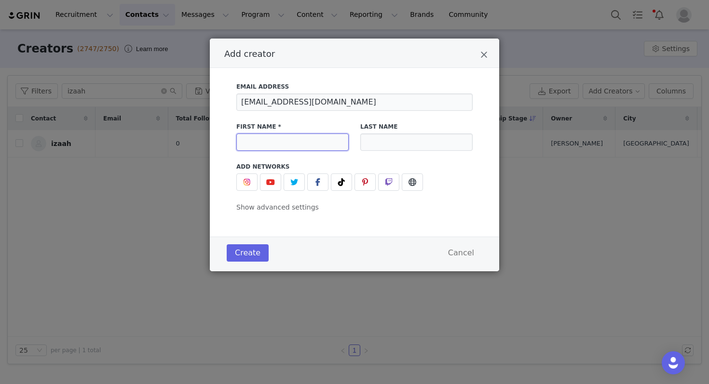
click at [302, 147] on input "Add creator" at bounding box center [292, 142] width 112 height 17
paste input "[PERSON_NAME]"
type input "[PERSON_NAME]"
click at [427, 141] on input "Add creator" at bounding box center [416, 142] width 112 height 17
paste input "[GEOGRAPHIC_DATA]"
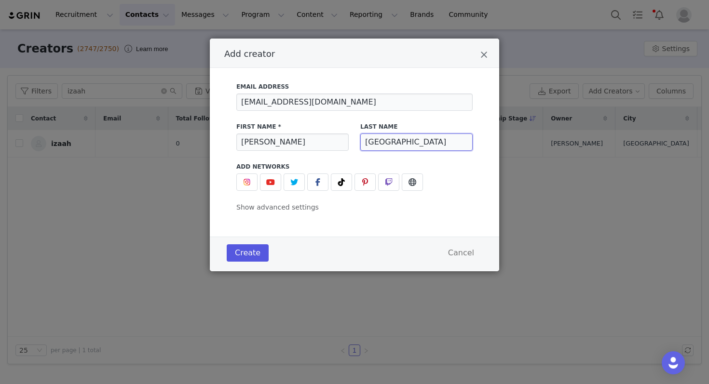
type input "[GEOGRAPHIC_DATA]"
click at [254, 247] on button "Create" at bounding box center [248, 253] width 42 height 17
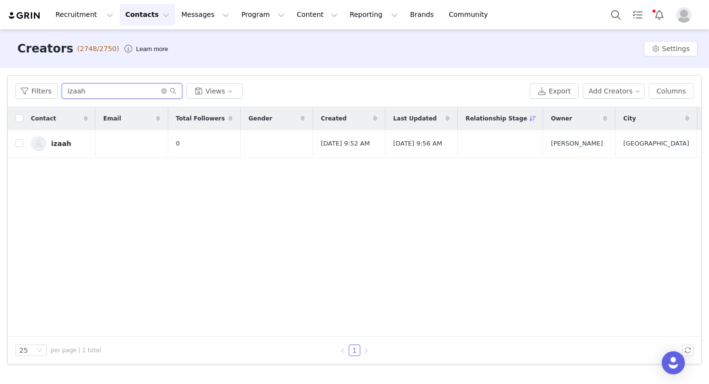
drag, startPoint x: 99, startPoint y: 91, endPoint x: 0, endPoint y: 79, distance: 100.0
click at [0, 79] on div "Filters Filter Logic And Or Archived Select Owner Select Contact Tag Select Rel…" at bounding box center [354, 220] width 709 height 304
paste input "[GEOGRAPHIC_DATA]"
type input "[GEOGRAPHIC_DATA]"
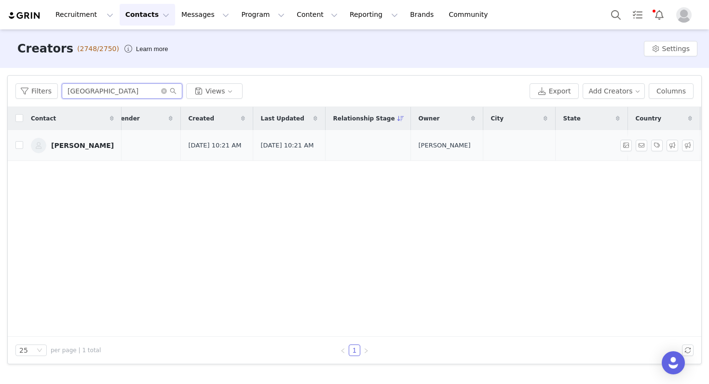
scroll to position [0, 299]
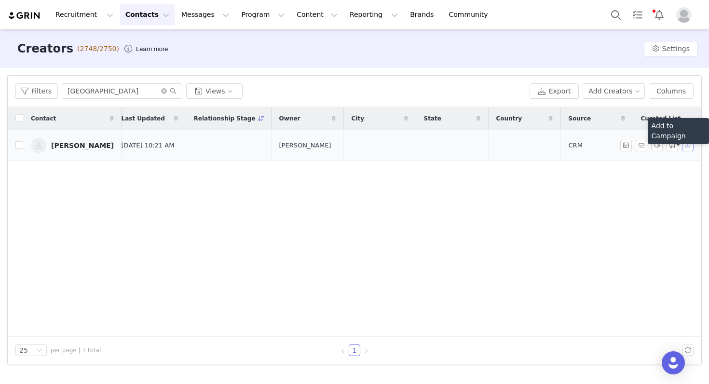
click at [689, 146] on button "button" at bounding box center [688, 146] width 12 height 12
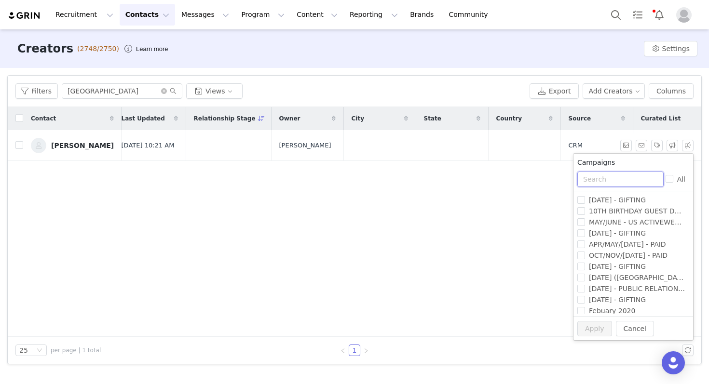
click at [629, 181] on input "text" at bounding box center [620, 179] width 86 height 15
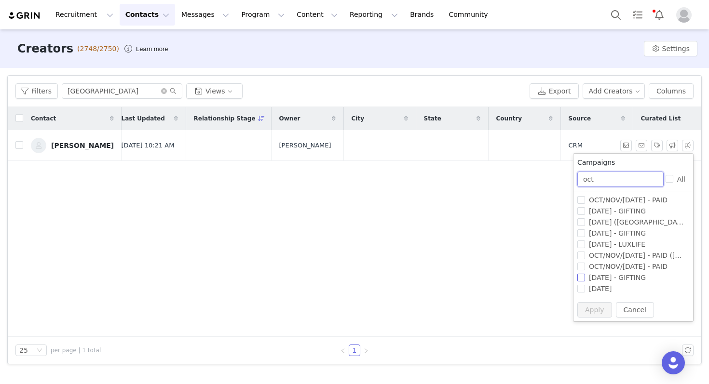
type input "oct"
click at [636, 277] on span "[DATE] - GIFTING" at bounding box center [617, 278] width 65 height 8
click at [585, 277] on input "[DATE] - GIFTING" at bounding box center [581, 278] width 8 height 8
click at [635, 276] on span "[DATE] - GIFTING" at bounding box center [617, 278] width 65 height 8
click at [585, 276] on input "[DATE] - GIFTING" at bounding box center [581, 278] width 8 height 8
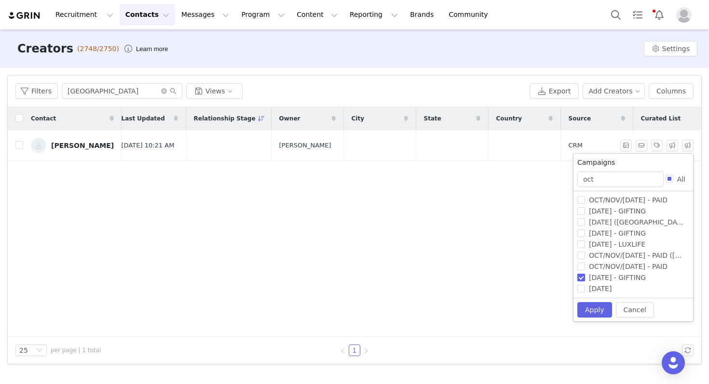
checkbox input "false"
click at [636, 257] on span "OCT/NOV/[DATE] - PAID ([GEOGRAPHIC_DATA])" at bounding box center [667, 256] width 164 height 8
click at [585, 257] on input "OCT/NOV/[DATE] - PAID ([GEOGRAPHIC_DATA])" at bounding box center [581, 256] width 8 height 8
click at [621, 255] on span "OCT/NOV/[DATE] - PAID ([GEOGRAPHIC_DATA])" at bounding box center [667, 256] width 164 height 8
click at [585, 255] on input "OCT/NOV/[DATE] - PAID ([GEOGRAPHIC_DATA])" at bounding box center [581, 256] width 8 height 8
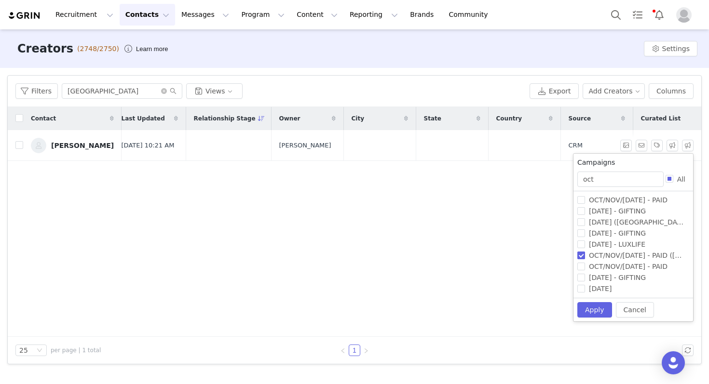
checkbox input "false"
click at [620, 222] on span "[DATE] ([GEOGRAPHIC_DATA]) - GIFTING" at bounding box center [656, 223] width 143 height 8
click at [585, 222] on input "[DATE] ([GEOGRAPHIC_DATA]) - GIFTING" at bounding box center [581, 223] width 8 height 8
checkbox input "true"
click at [585, 308] on button "Apply" at bounding box center [594, 309] width 35 height 15
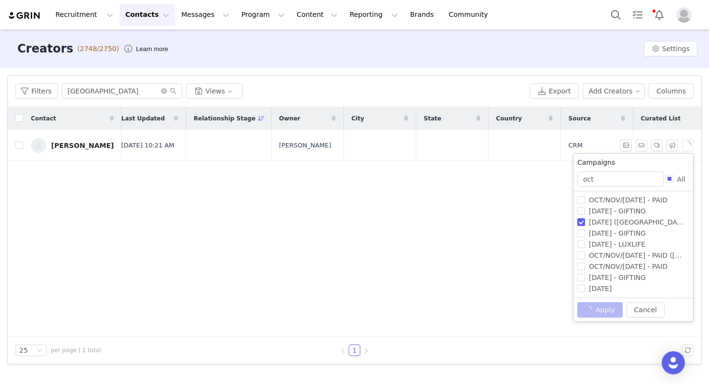
scroll to position [0, 0]
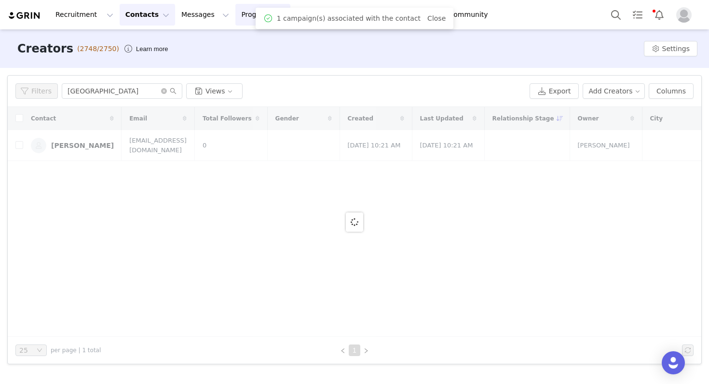
click at [235, 16] on button "Program Program" at bounding box center [262, 15] width 55 height 22
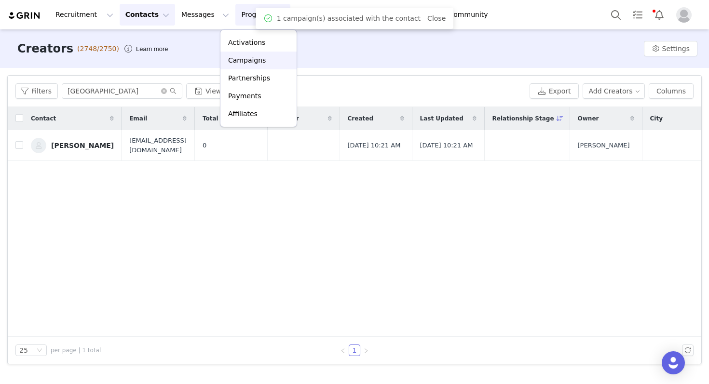
click at [246, 57] on p "Campaigns" at bounding box center [247, 60] width 38 height 10
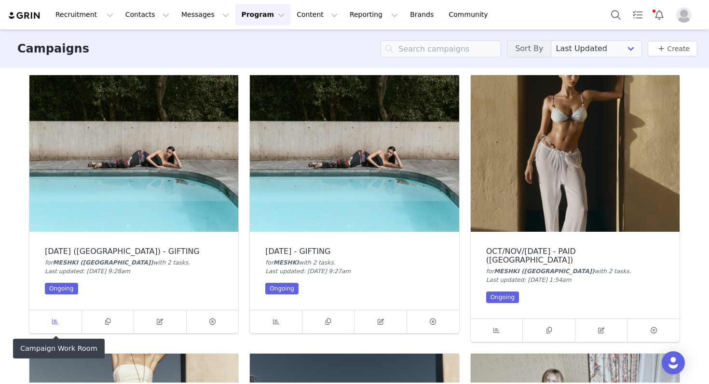
click at [56, 313] on link at bounding box center [55, 322] width 53 height 23
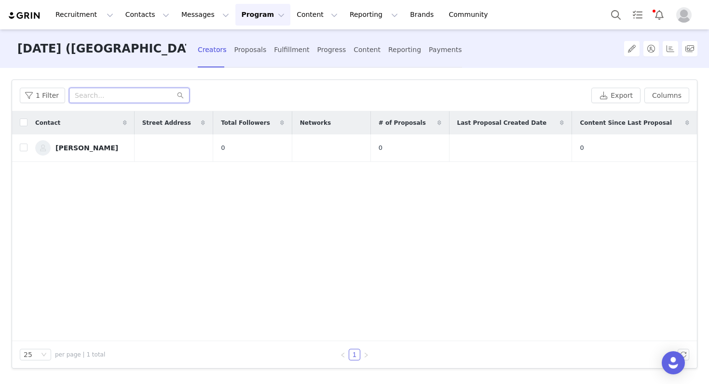
click at [137, 96] on input "text" at bounding box center [129, 95] width 121 height 15
paste input "[GEOGRAPHIC_DATA]"
type input "[GEOGRAPHIC_DATA]"
click at [250, 15] on button "Program Program" at bounding box center [262, 15] width 55 height 22
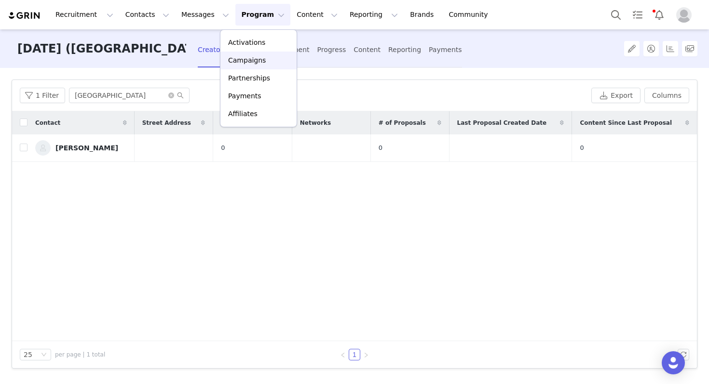
click at [255, 58] on p "Campaigns" at bounding box center [247, 60] width 38 height 10
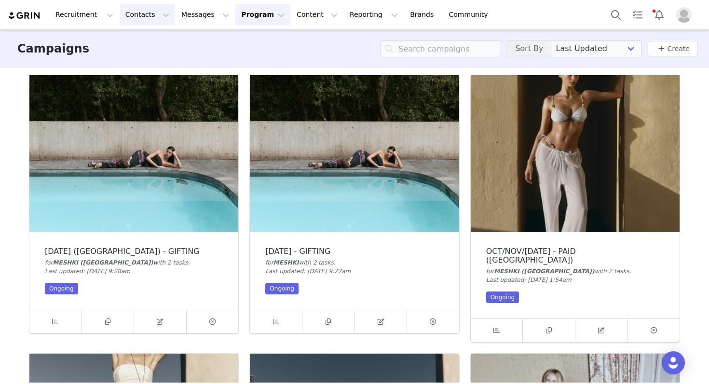
click at [137, 8] on button "Contacts Contacts" at bounding box center [147, 15] width 55 height 22
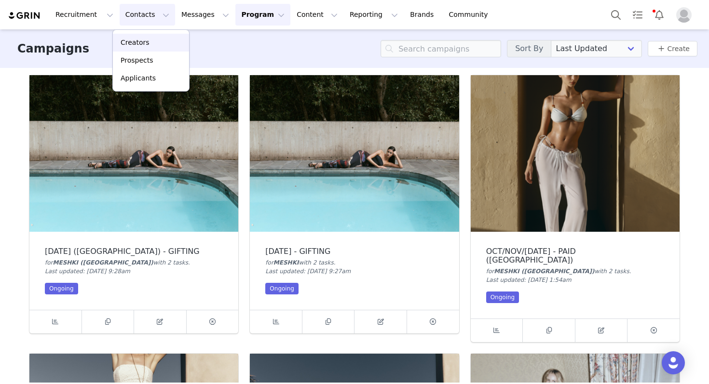
click at [144, 41] on p "Creators" at bounding box center [135, 43] width 29 height 10
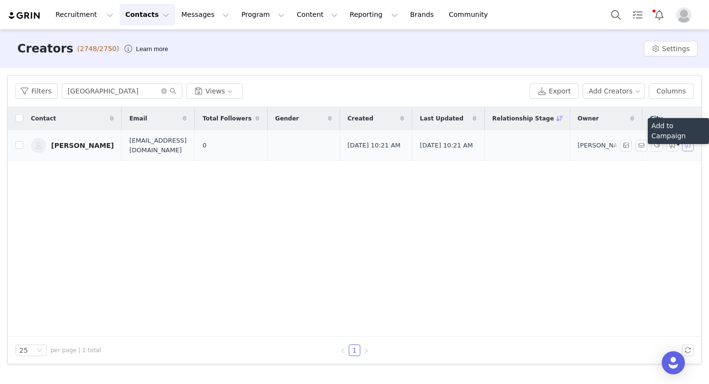
click at [687, 143] on button "button" at bounding box center [688, 146] width 12 height 12
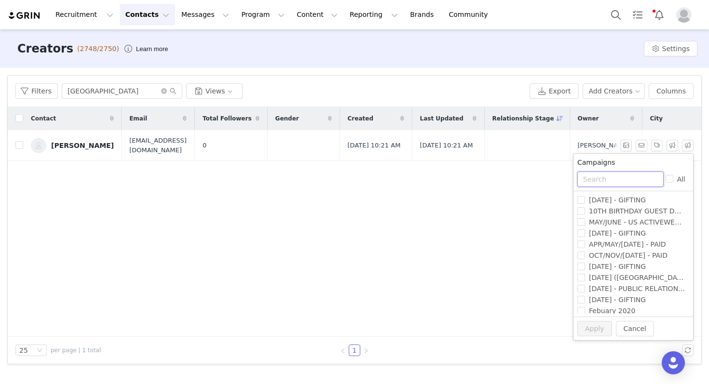
click at [604, 178] on input "text" at bounding box center [620, 179] width 86 height 15
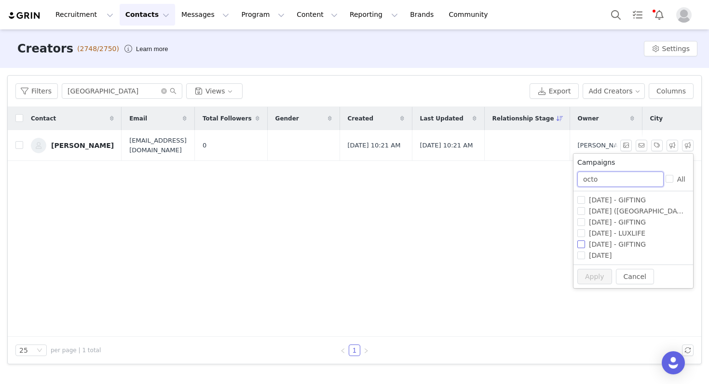
type input "octo"
click at [627, 246] on span "[DATE] - GIFTING" at bounding box center [617, 245] width 65 height 8
click at [585, 246] on input "[DATE] - GIFTING" at bounding box center [581, 245] width 8 height 8
checkbox input "true"
click at [600, 283] on button "Apply" at bounding box center [594, 276] width 35 height 15
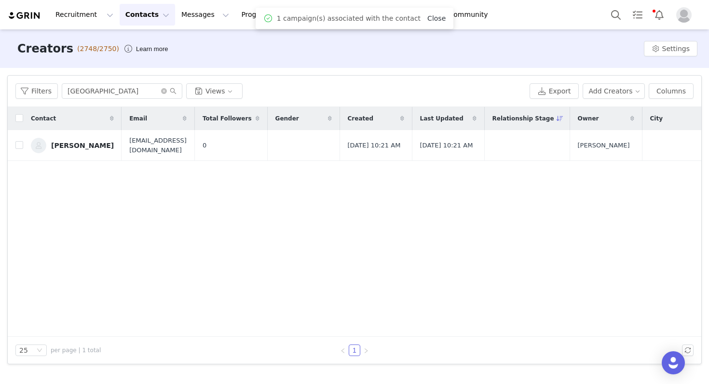
click at [436, 16] on link "Close" at bounding box center [436, 18] width 18 height 8
click at [261, 18] on button "Program Program" at bounding box center [262, 15] width 55 height 22
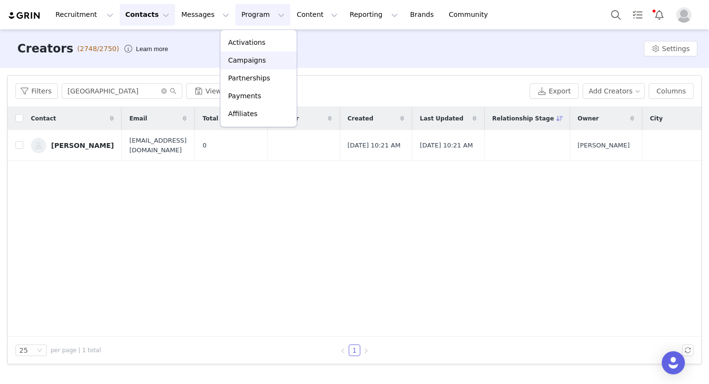
click at [269, 56] on div "Campaigns" at bounding box center [258, 60] width 65 height 10
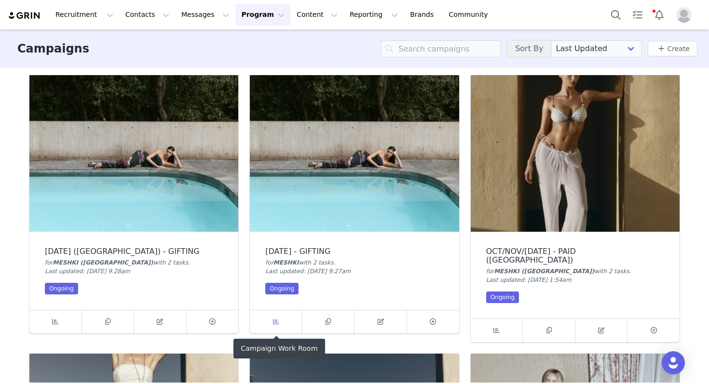
click at [281, 316] on span at bounding box center [276, 322] width 12 height 12
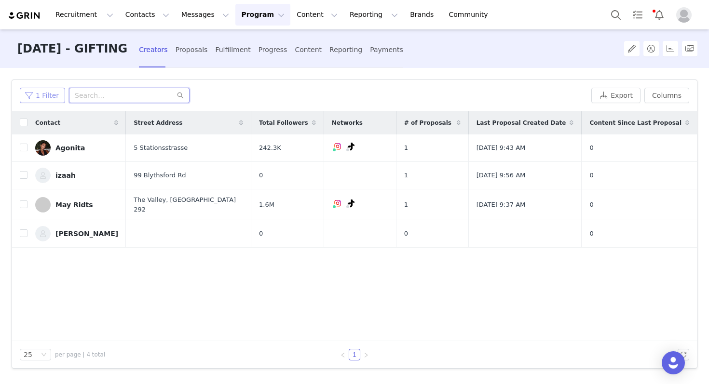
drag, startPoint x: 131, startPoint y: 96, endPoint x: 27, endPoint y: 96, distance: 103.7
click at [27, 96] on div "1 Filter" at bounding box center [304, 95] width 568 height 15
paste input "[GEOGRAPHIC_DATA]"
type input "[GEOGRAPHIC_DATA]"
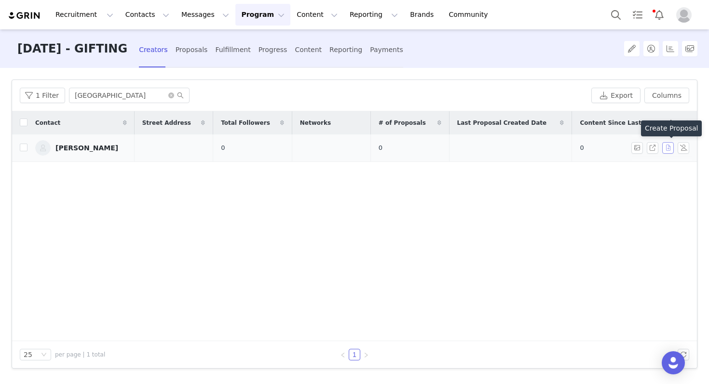
click at [664, 147] on button "button" at bounding box center [668, 148] width 12 height 12
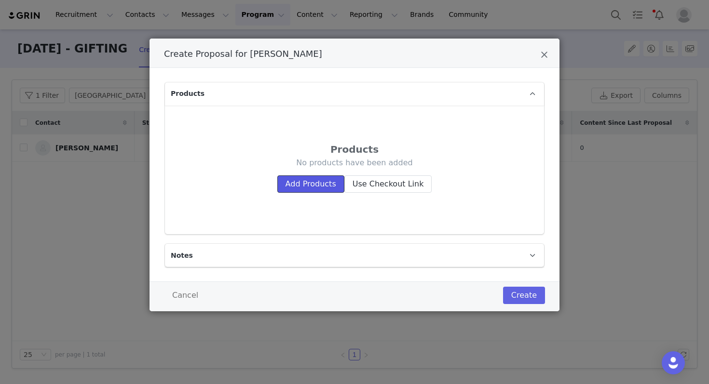
click at [337, 186] on button "Add Products" at bounding box center [310, 184] width 67 height 17
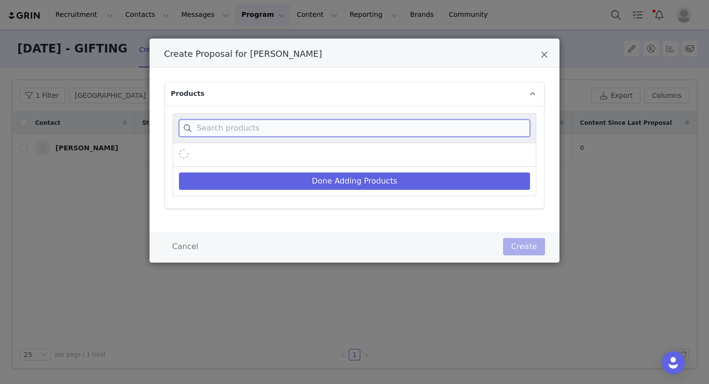
click at [279, 125] on input "Create Proposal for Priscilla Salamanca" at bounding box center [354, 128] width 351 height 17
paste input "Pointelle Knit Mini Dress"
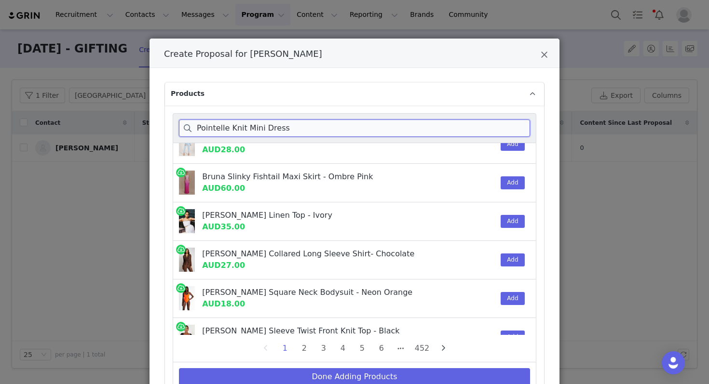
scroll to position [656, 0]
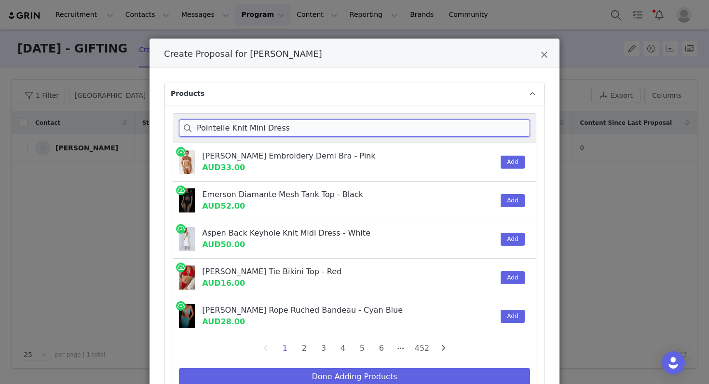
type input "Pointelle Knit Mini Dress"
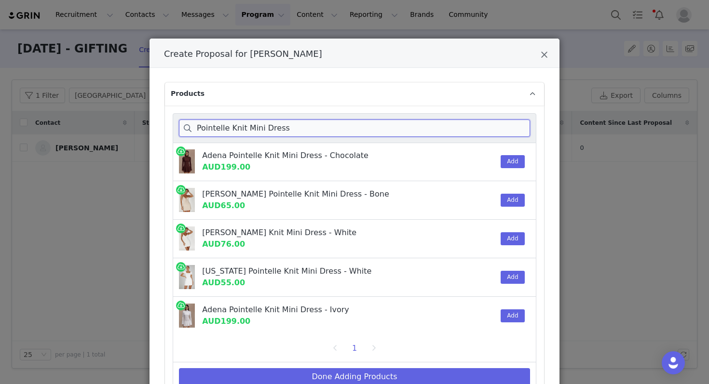
scroll to position [117, 0]
drag, startPoint x: 231, startPoint y: 124, endPoint x: 90, endPoint y: 110, distance: 141.5
click at [90, 110] on div "Create Proposal for [PERSON_NAME] Products Pointelle Knit Mini Dress [US_STATE]…" at bounding box center [354, 192] width 709 height 384
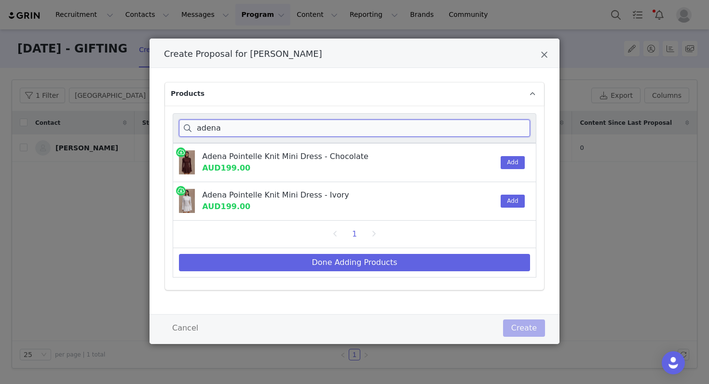
scroll to position [0, 0]
click at [510, 159] on button "Add" at bounding box center [513, 162] width 24 height 13
click at [304, 131] on input "adena" at bounding box center [354, 128] width 351 height 17
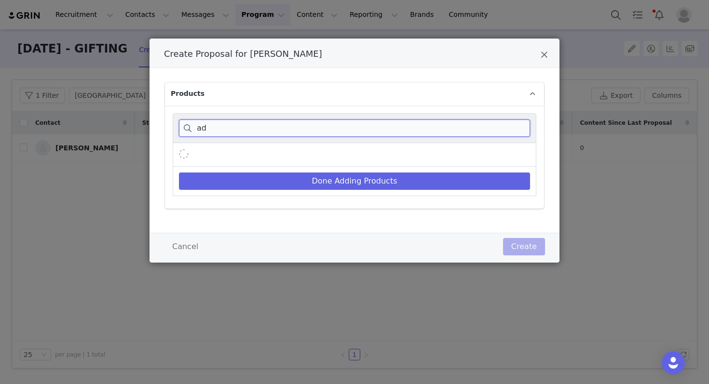
type input "a"
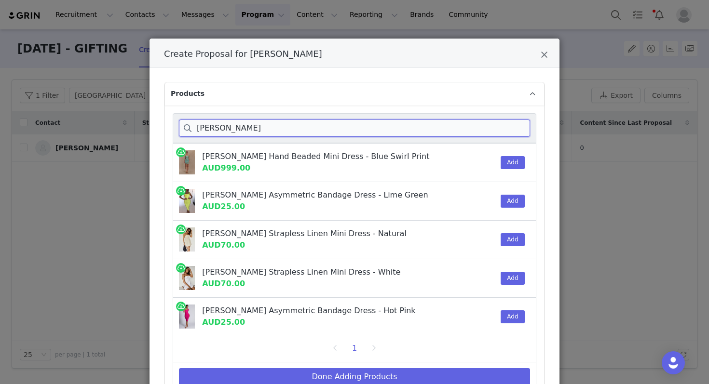
drag, startPoint x: 312, startPoint y: 130, endPoint x: 242, endPoint y: 129, distance: 69.9
click at [242, 129] on input "[PERSON_NAME]" at bounding box center [354, 128] width 351 height 17
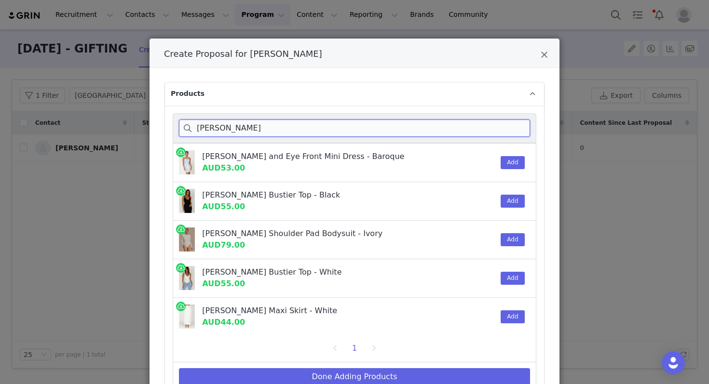
scroll to position [23, 0]
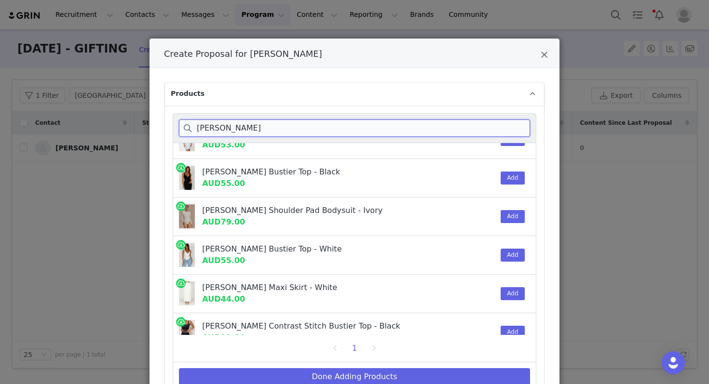
type input "[PERSON_NAME]"
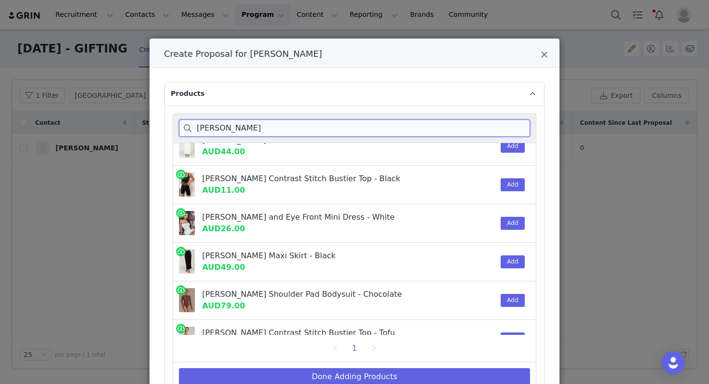
scroll to position [217, 0]
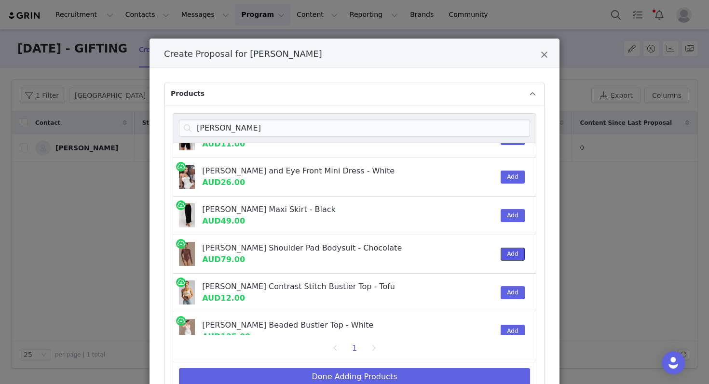
click at [518, 250] on button "Add" at bounding box center [513, 254] width 24 height 13
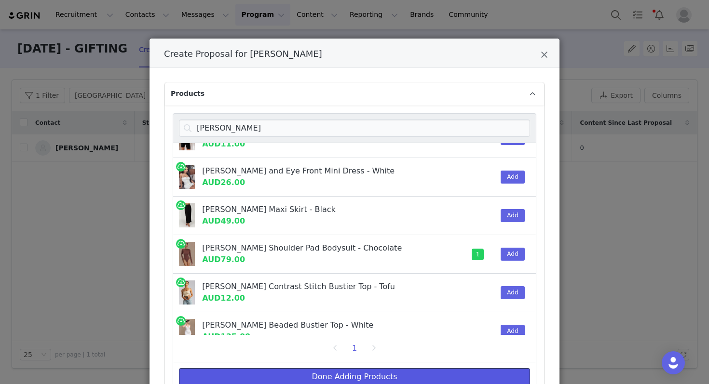
click at [433, 378] on button "Done Adding Products" at bounding box center [354, 377] width 351 height 17
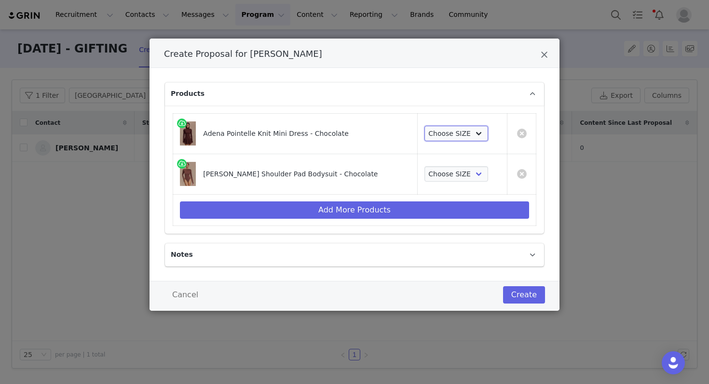
click at [443, 135] on select "Choose SIZE XXS XS S M L XL XXL 3XL" at bounding box center [456, 133] width 64 height 15
select select "27717105"
click at [424, 126] on select "Choose SIZE XXS XS S M L XL XXL 3XL" at bounding box center [456, 133] width 64 height 15
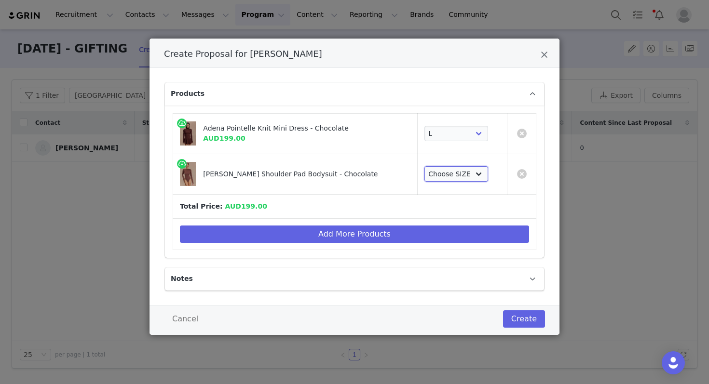
click at [439, 175] on select "Choose SIZE XXS XS S M L XL XXL 3XL" at bounding box center [456, 173] width 64 height 15
select select "27266409"
click at [424, 166] on select "Choose SIZE XXS XS S M L XL XXL 3XL" at bounding box center [456, 173] width 64 height 15
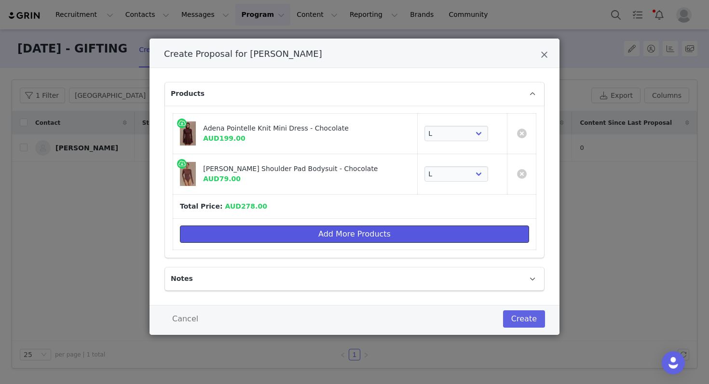
click at [293, 229] on button "Add More Products" at bounding box center [354, 234] width 349 height 17
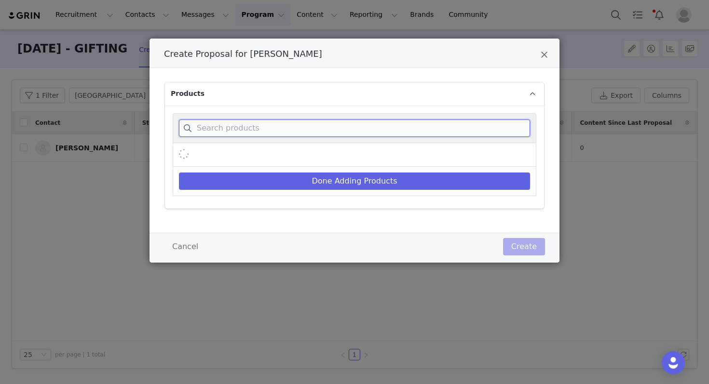
click at [292, 130] on input "Create Proposal for Priscilla Salamanca" at bounding box center [354, 128] width 351 height 17
type input "p"
paste input "PR Card consumables"
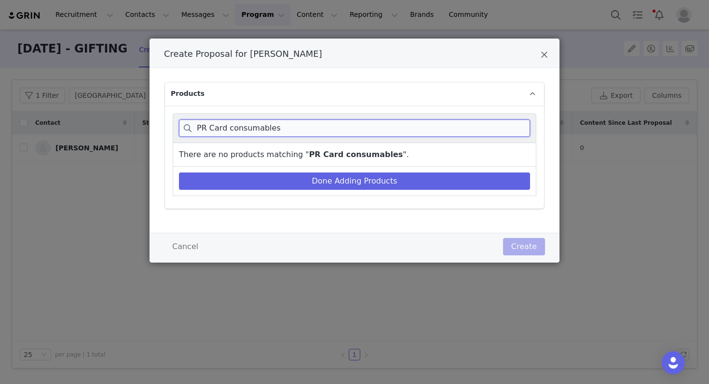
drag, startPoint x: 274, startPoint y: 133, endPoint x: 229, endPoint y: 130, distance: 45.9
click at [228, 130] on input "PR Card consumables" at bounding box center [354, 128] width 351 height 17
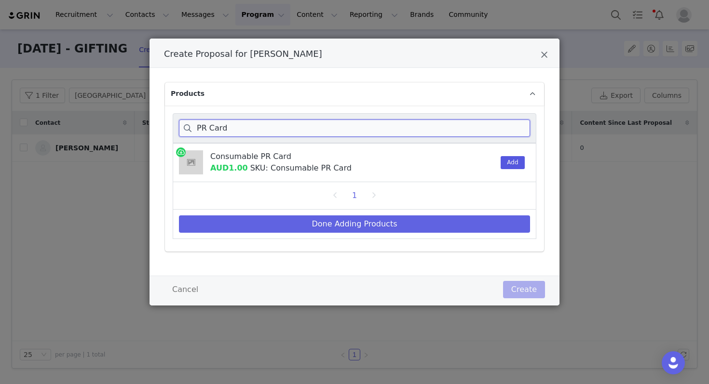
type input "PR Card"
click at [504, 164] on button "Add" at bounding box center [513, 162] width 24 height 13
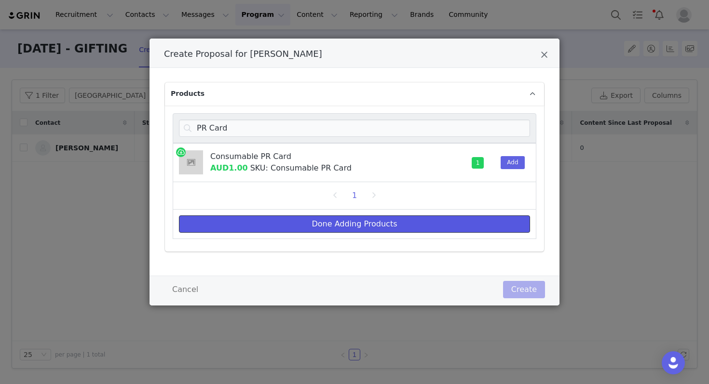
click at [499, 227] on button "Done Adding Products" at bounding box center [354, 224] width 351 height 17
select select "27717105"
select select "27266409"
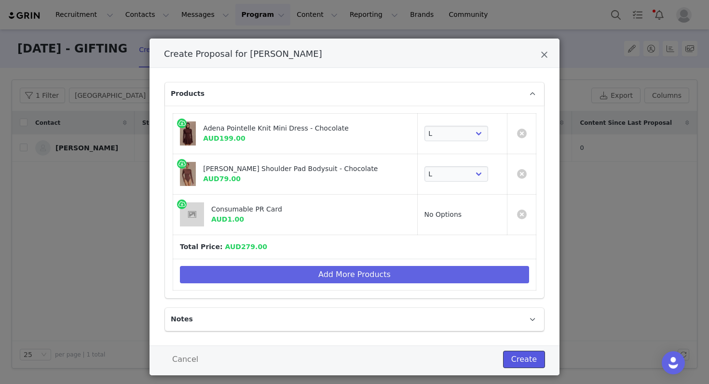
click at [531, 362] on button "Create" at bounding box center [524, 359] width 42 height 17
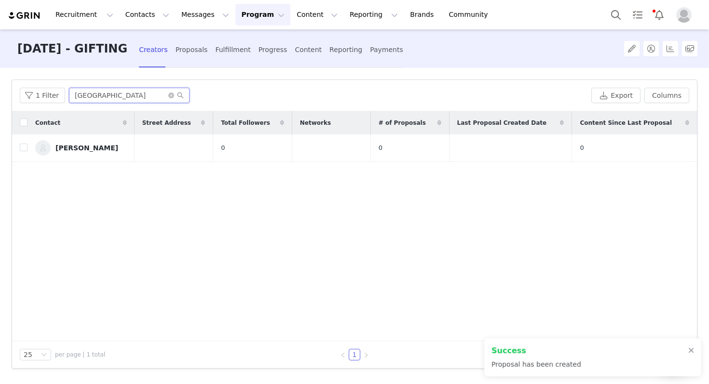
drag, startPoint x: 139, startPoint y: 95, endPoint x: 0, endPoint y: 81, distance: 139.6
click at [0, 81] on div "Filters Filter Logic And Or Archived Select No Application Status Select Contac…" at bounding box center [354, 225] width 709 height 315
click at [241, 54] on div "Fulfillment" at bounding box center [232, 50] width 35 height 26
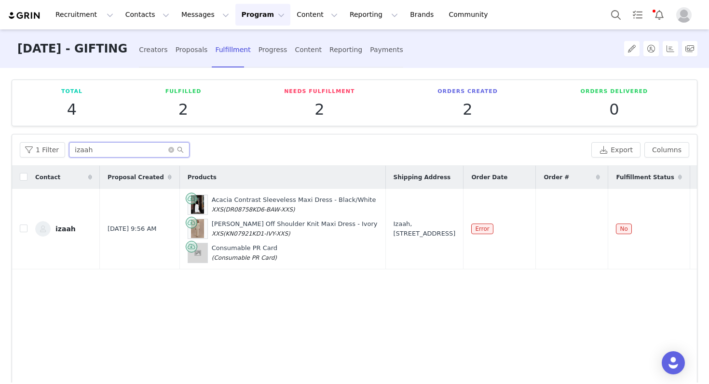
drag, startPoint x: 131, startPoint y: 151, endPoint x: 0, endPoint y: 148, distance: 131.2
click at [0, 148] on div "Total 4 Fulfilled 2 Needs Fulfillment 2 Orders Created 2 Orders Delivered 0 Fil…" at bounding box center [354, 225] width 709 height 315
paste input "[GEOGRAPHIC_DATA]"
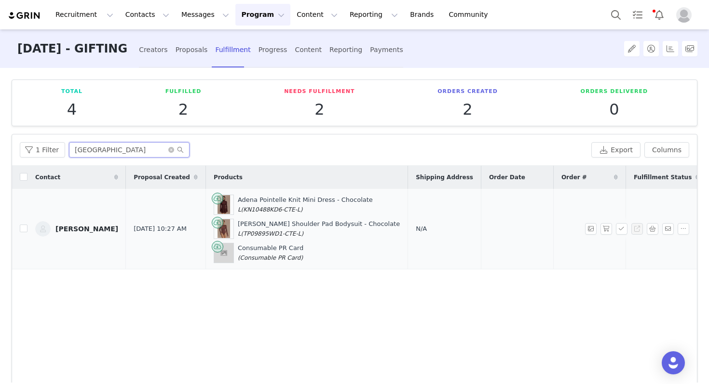
scroll to position [0, 112]
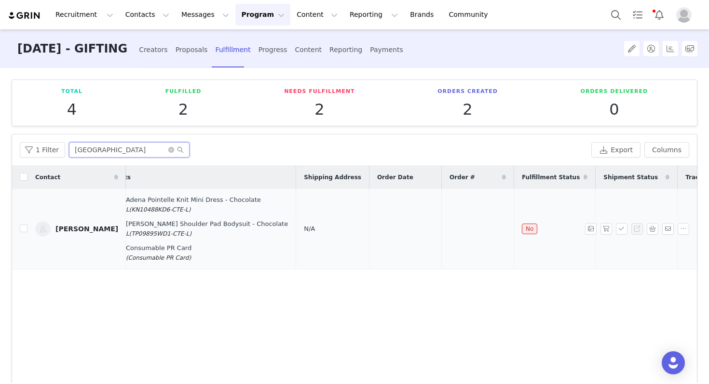
type input "[GEOGRAPHIC_DATA]"
click at [304, 231] on span "N/A" at bounding box center [309, 228] width 11 height 7
select select
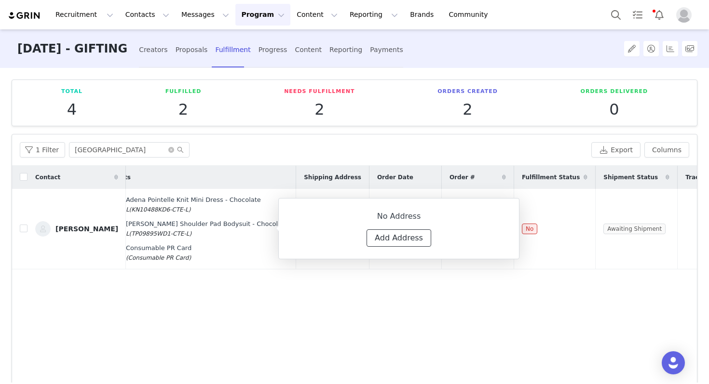
click at [405, 239] on button "Add Address" at bounding box center [399, 238] width 65 height 17
select select
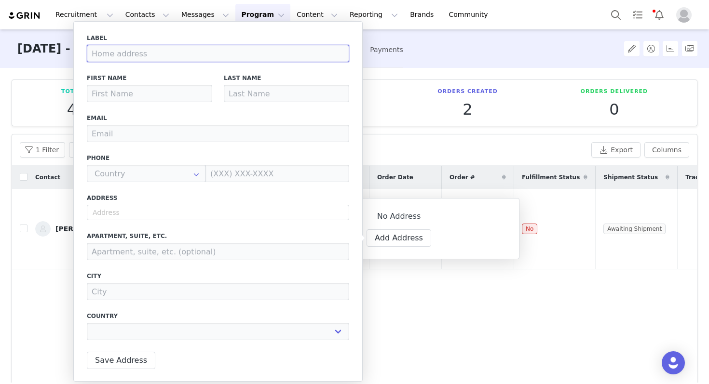
click at [191, 54] on input at bounding box center [218, 53] width 262 height 17
click at [255, 51] on input at bounding box center [218, 53] width 262 height 17
type input "H"
select select
type input "Ho"
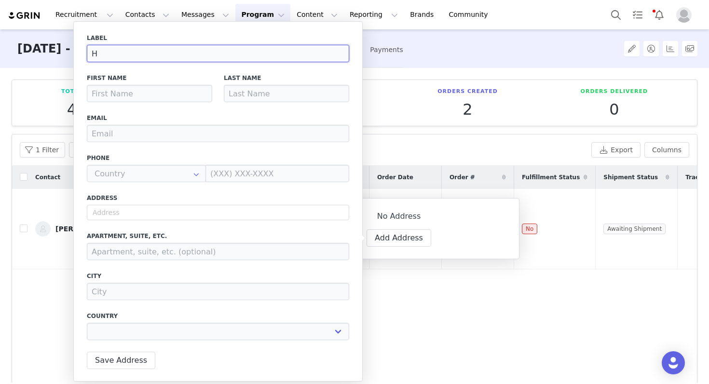
select select
type input "Hom"
select select
type input "Home"
select select
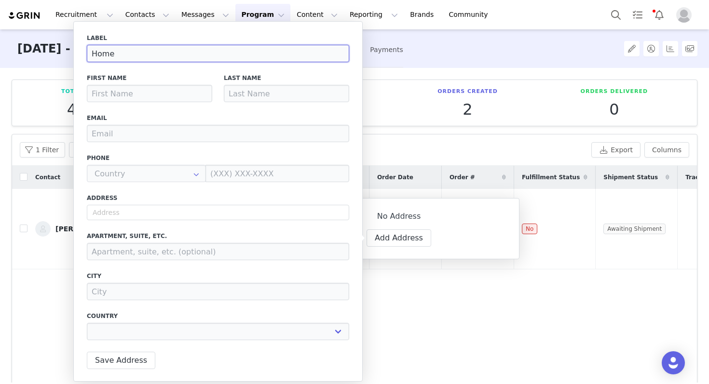
type input "Home"
select select
type input "Home A"
select select
type input "Home Ad"
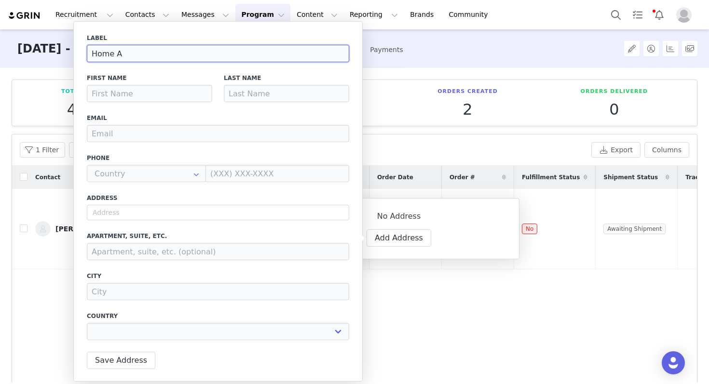
select select
type input "Home Add"
select select
type input "Home Addr"
select select
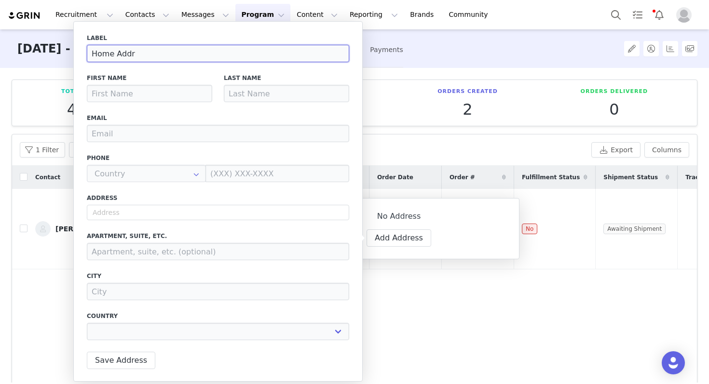
type input "Home Addre"
select select
type input "Home Addres"
select select
type input "Home Address"
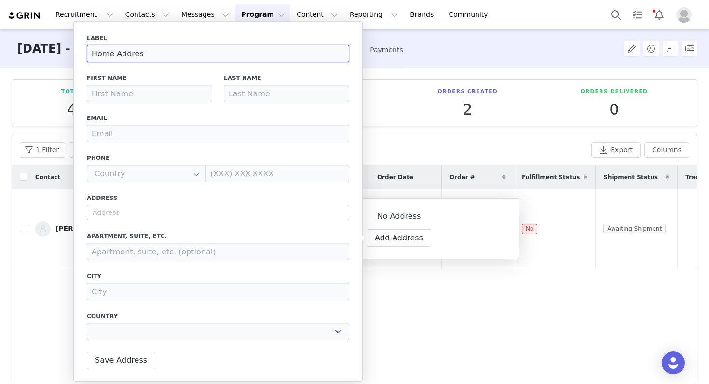
select select
type input "Home Address"
click at [165, 87] on input at bounding box center [149, 93] width 125 height 17
paste input "[PERSON_NAME]"
type input "[PERSON_NAME]"
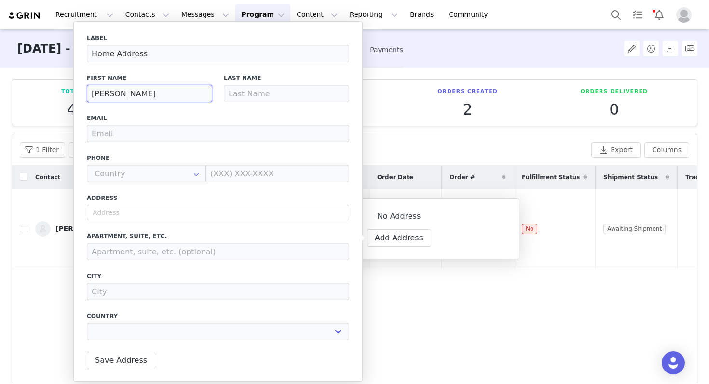
select select
type input "[PERSON_NAME]"
click at [287, 94] on input at bounding box center [286, 93] width 125 height 17
paste input "[GEOGRAPHIC_DATA]"
type input "[GEOGRAPHIC_DATA]"
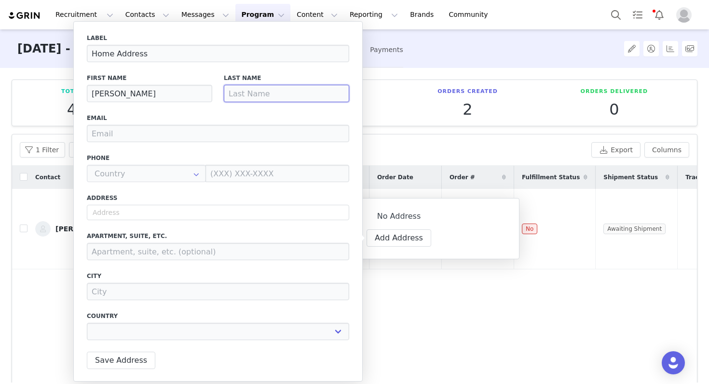
select select
type input "[GEOGRAPHIC_DATA]"
click at [236, 126] on input "email" at bounding box center [218, 133] width 262 height 17
paste input "[EMAIL_ADDRESS][DOMAIN_NAME]"
type input "[EMAIL_ADDRESS][DOMAIN_NAME]"
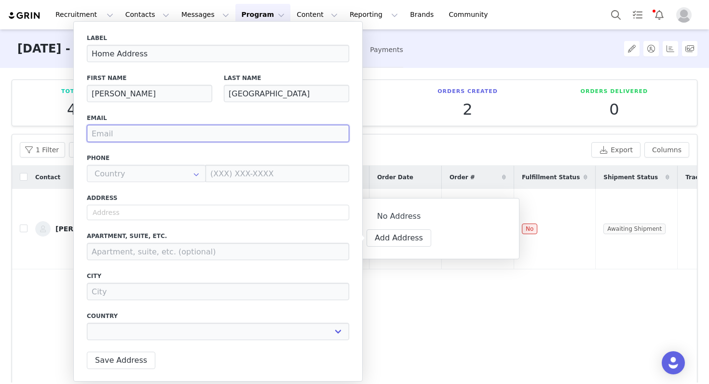
select select
type input "[EMAIL_ADDRESS][DOMAIN_NAME]"
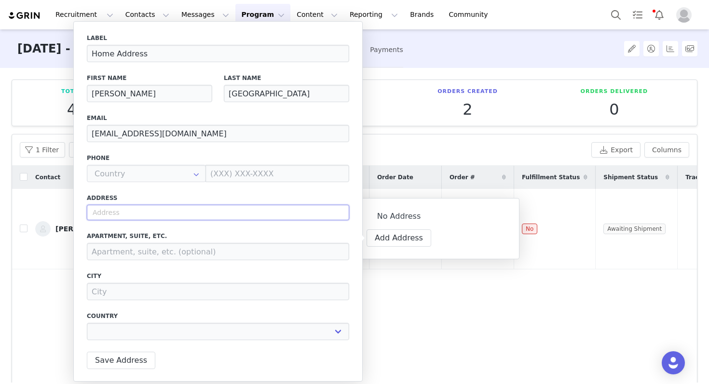
click at [156, 209] on input "text" at bounding box center [218, 212] width 262 height 15
paste input "[STREET_ADDRESS][PERSON_NAME]"
type input "[STREET_ADDRESS][PERSON_NAME]"
select select
type input "[STREET_ADDRESS]"
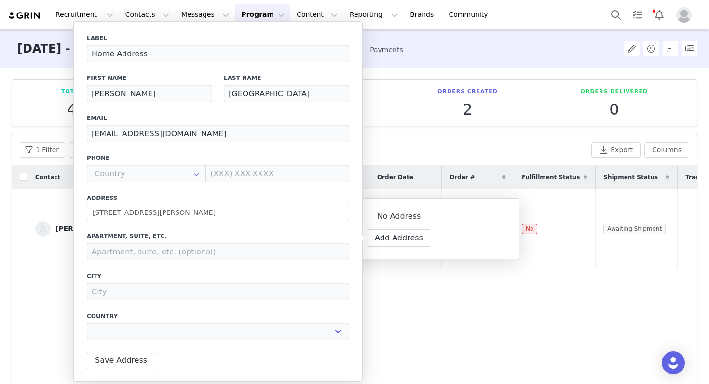
type input "[PERSON_NAME]"
select select "[object Object]"
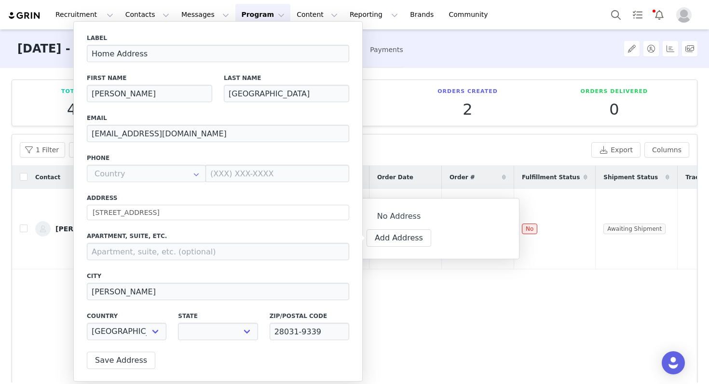
select select "[object Object]"
click at [142, 356] on button "Save Address" at bounding box center [121, 360] width 68 height 17
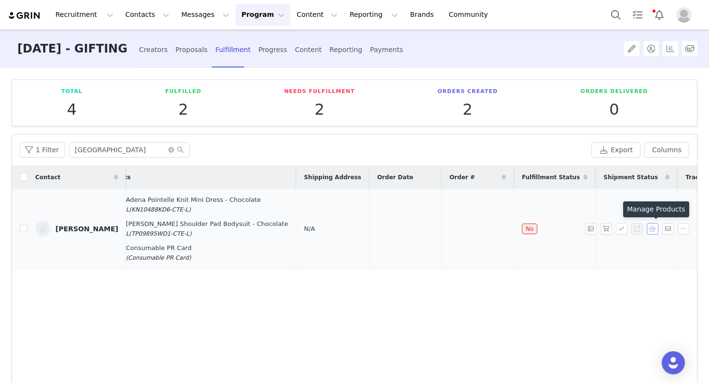
click at [657, 229] on button "button" at bounding box center [653, 229] width 12 height 12
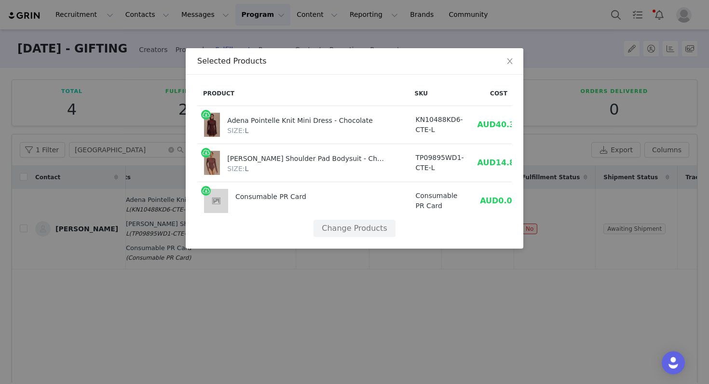
scroll to position [0, 29]
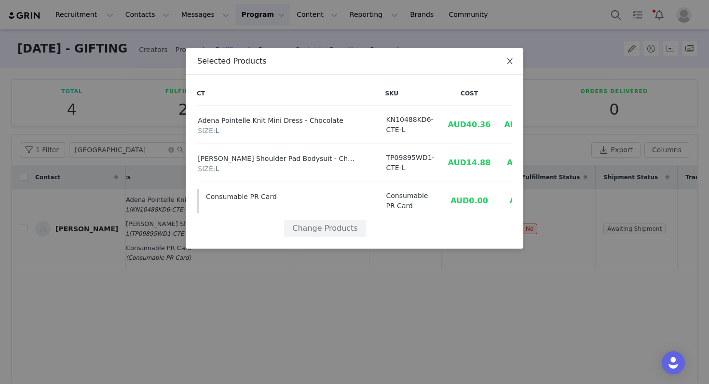
click at [508, 63] on icon "icon: close" at bounding box center [510, 61] width 8 height 8
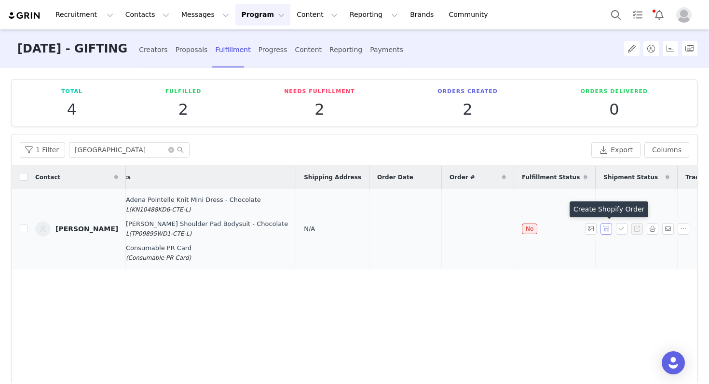
click at [603, 230] on button "button" at bounding box center [607, 229] width 12 height 12
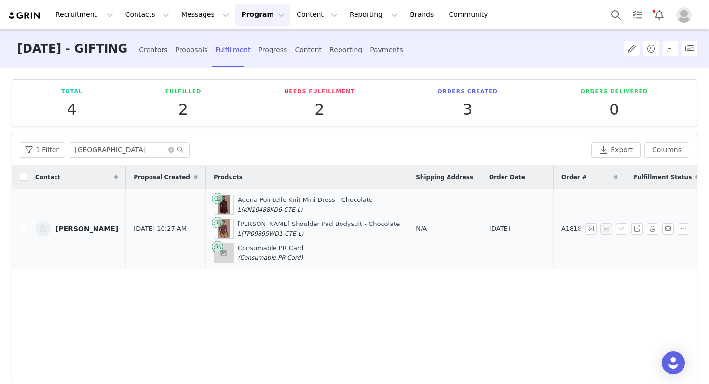
scroll to position [0, 112]
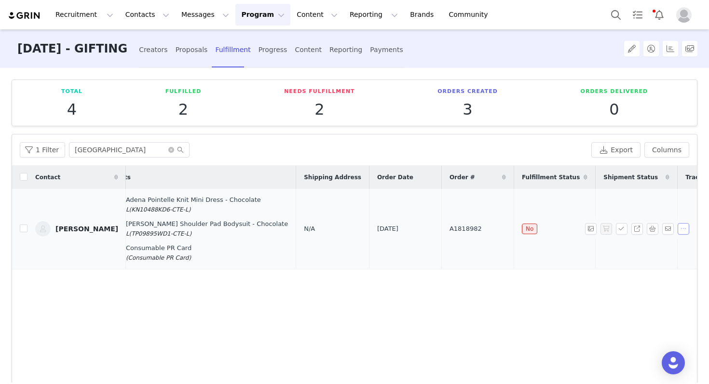
click at [686, 228] on button "button" at bounding box center [684, 229] width 12 height 12
click at [655, 227] on button "button" at bounding box center [653, 229] width 12 height 12
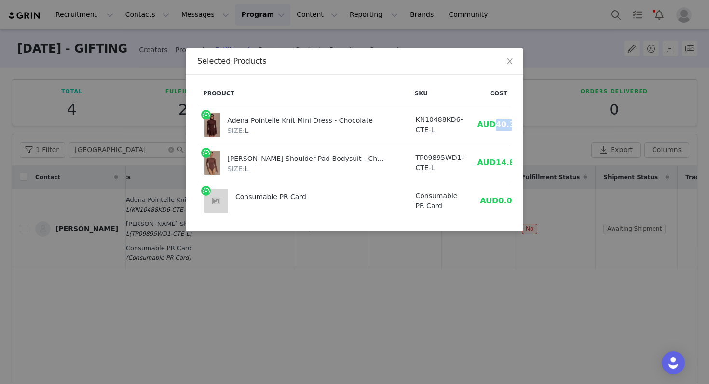
drag, startPoint x: 481, startPoint y: 127, endPoint x: 454, endPoint y: 127, distance: 27.0
click at [471, 127] on td "AUD40.36" at bounding box center [499, 125] width 56 height 38
copy span "40.36"
drag, startPoint x: 455, startPoint y: 161, endPoint x: 479, endPoint y: 163, distance: 23.7
click at [479, 163] on td "AUD14.88" at bounding box center [499, 163] width 56 height 38
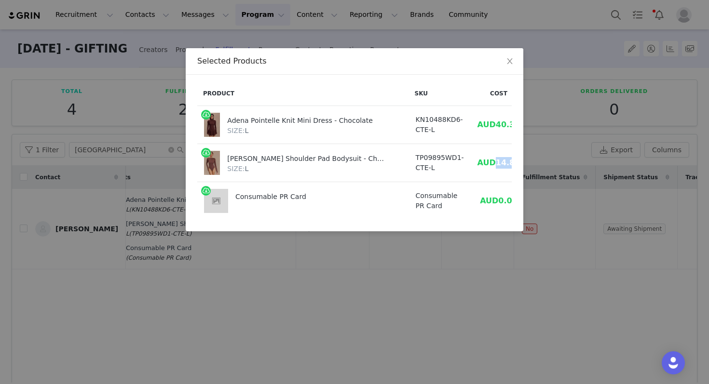
copy span "14.88"
click at [514, 65] on span "Close" at bounding box center [509, 61] width 27 height 27
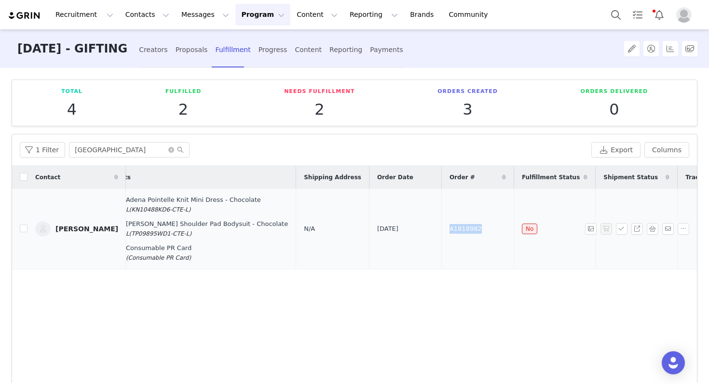
drag, startPoint x: 456, startPoint y: 229, endPoint x: 406, endPoint y: 227, distance: 50.2
click at [441, 227] on td "A1818982" at bounding box center [477, 229] width 72 height 81
copy span "A1818982"
drag, startPoint x: 123, startPoint y: 231, endPoint x: 50, endPoint y: 230, distance: 72.8
click at [50, 230] on td "[PERSON_NAME]" at bounding box center [76, 229] width 98 height 81
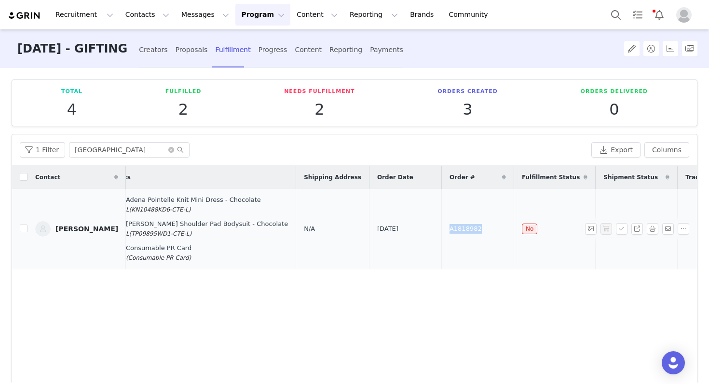
copy link "[PERSON_NAME]"
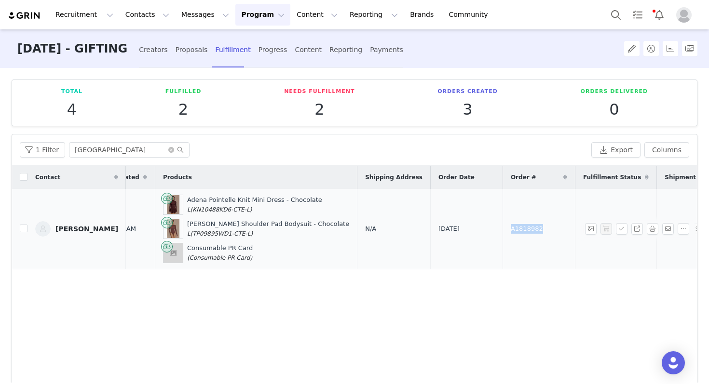
scroll to position [0, 0]
